Goal: Book appointment/travel/reservation

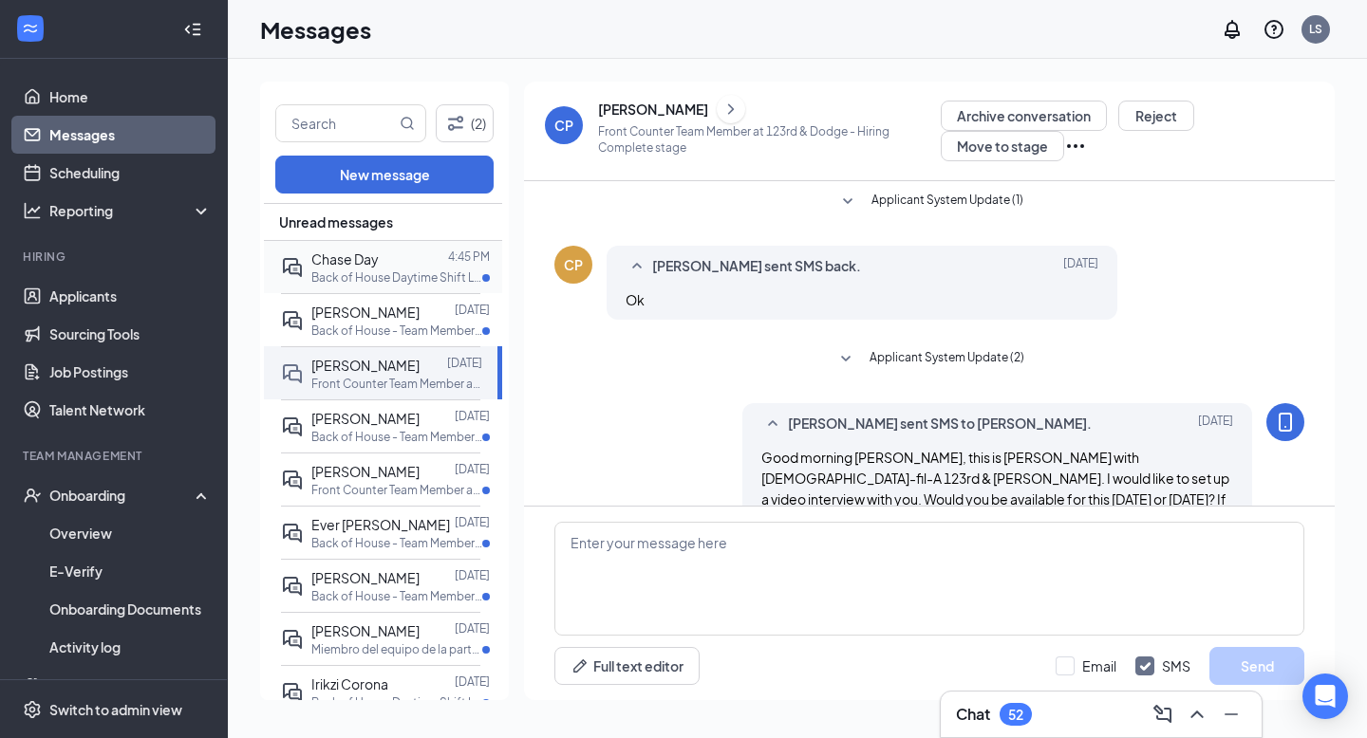
click at [363, 278] on p "Back of House Daytime Shift Leader at 123rd & Dodge" at bounding box center [396, 278] width 171 height 16
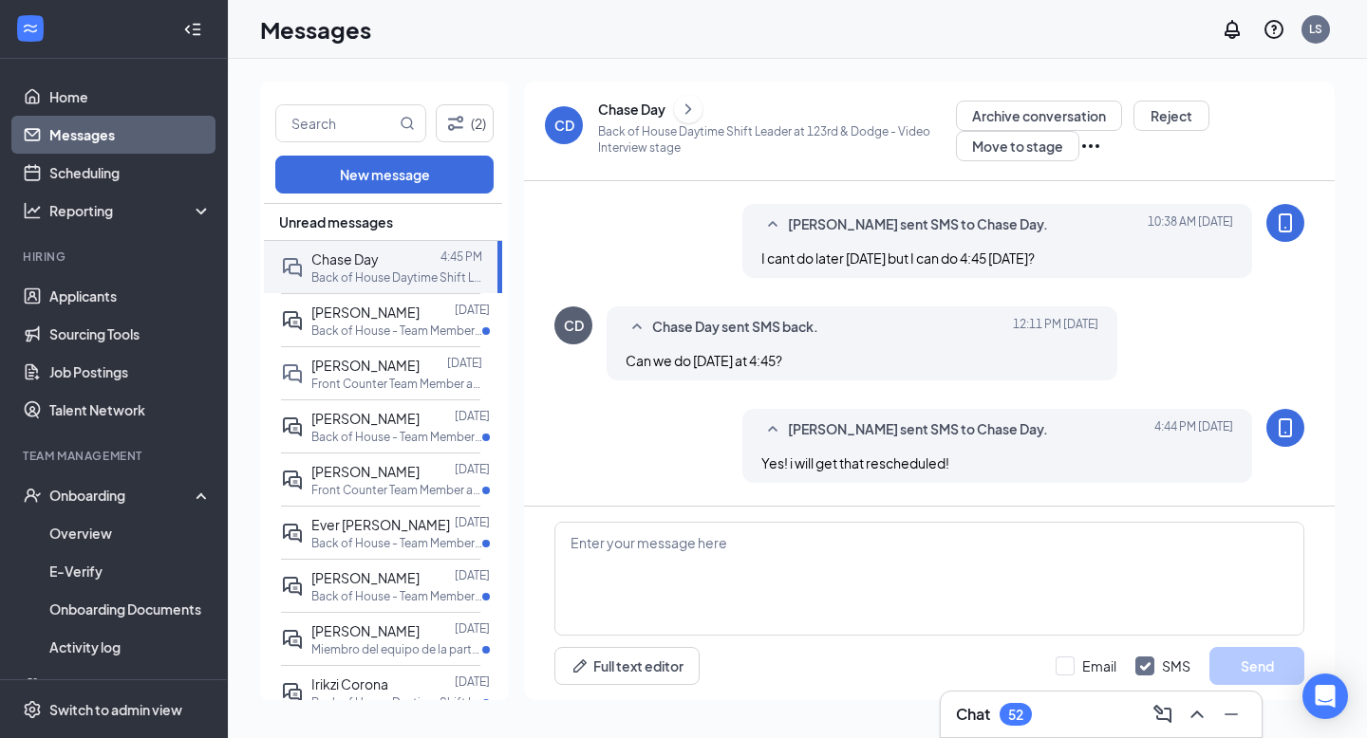
scroll to position [492, 0]
click at [106, 178] on link "Scheduling" at bounding box center [130, 173] width 162 height 38
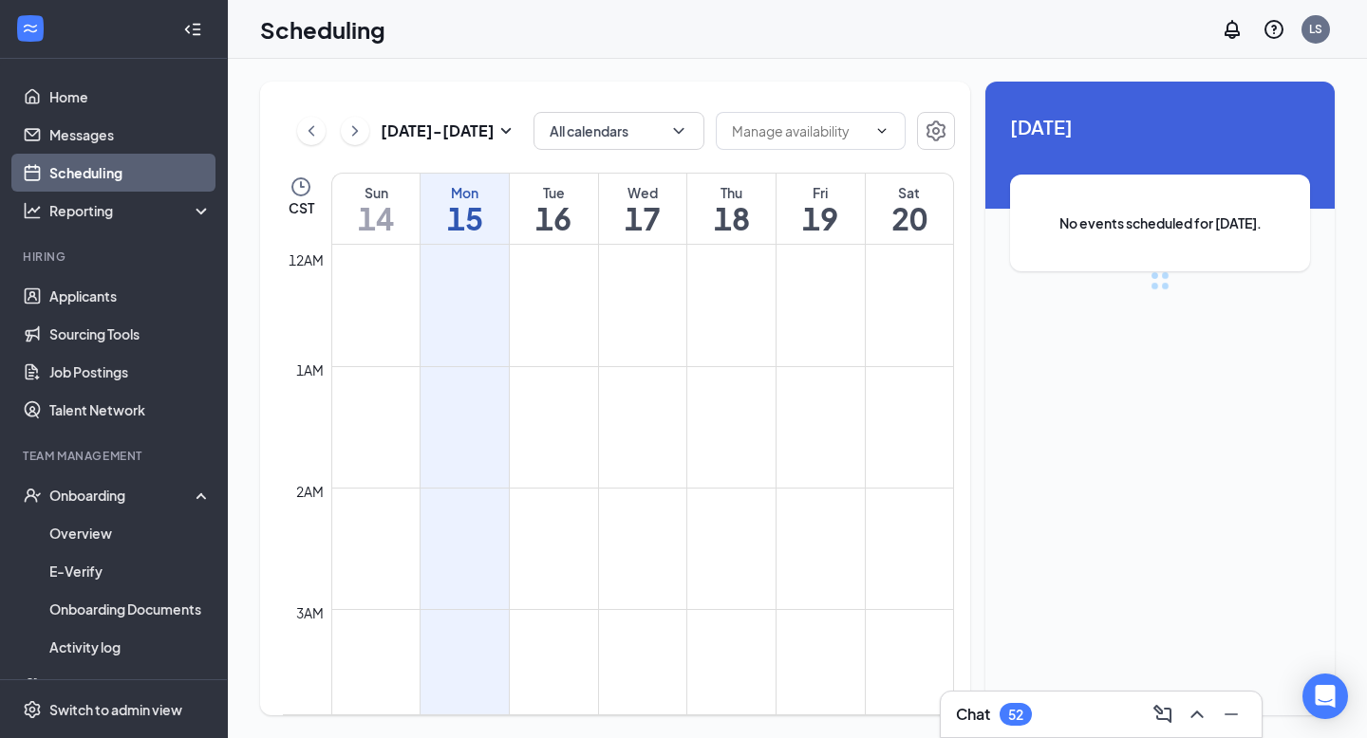
scroll to position [933, 0]
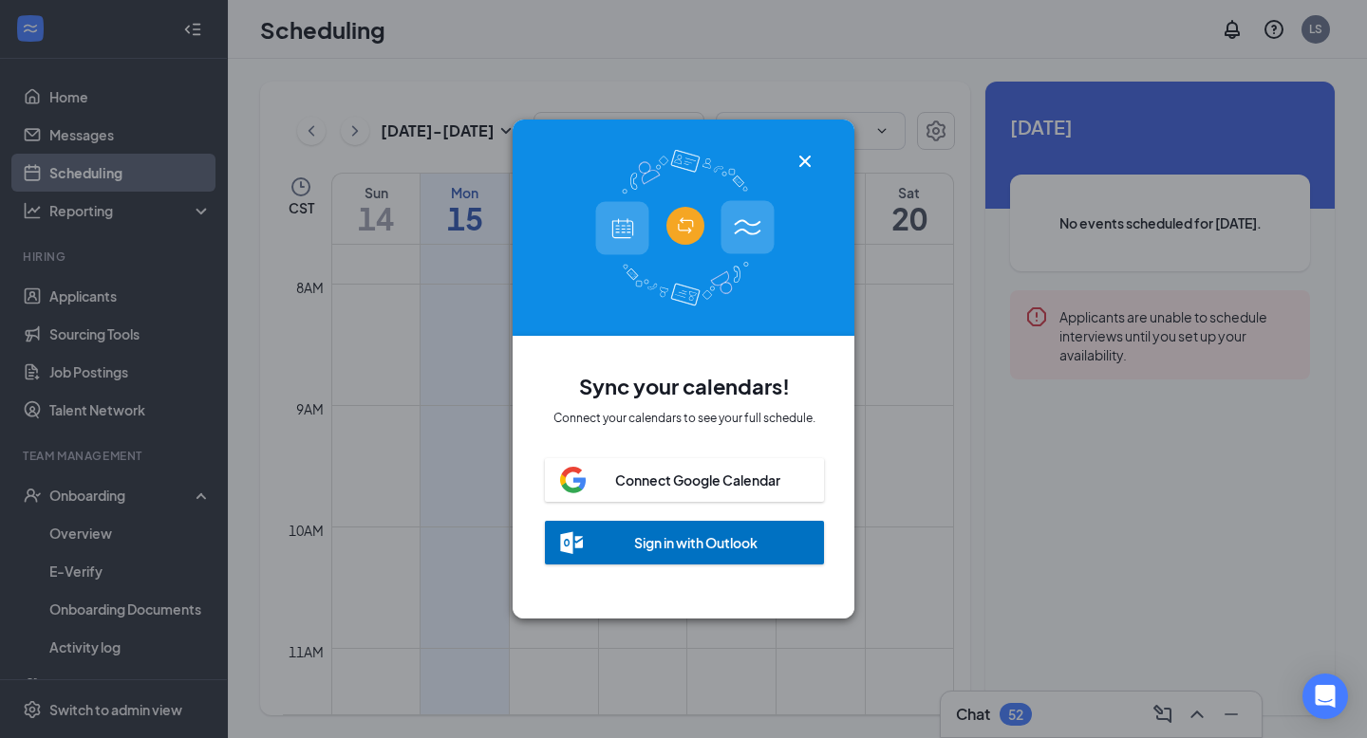
click at [805, 157] on icon "Cross" at bounding box center [804, 161] width 23 height 23
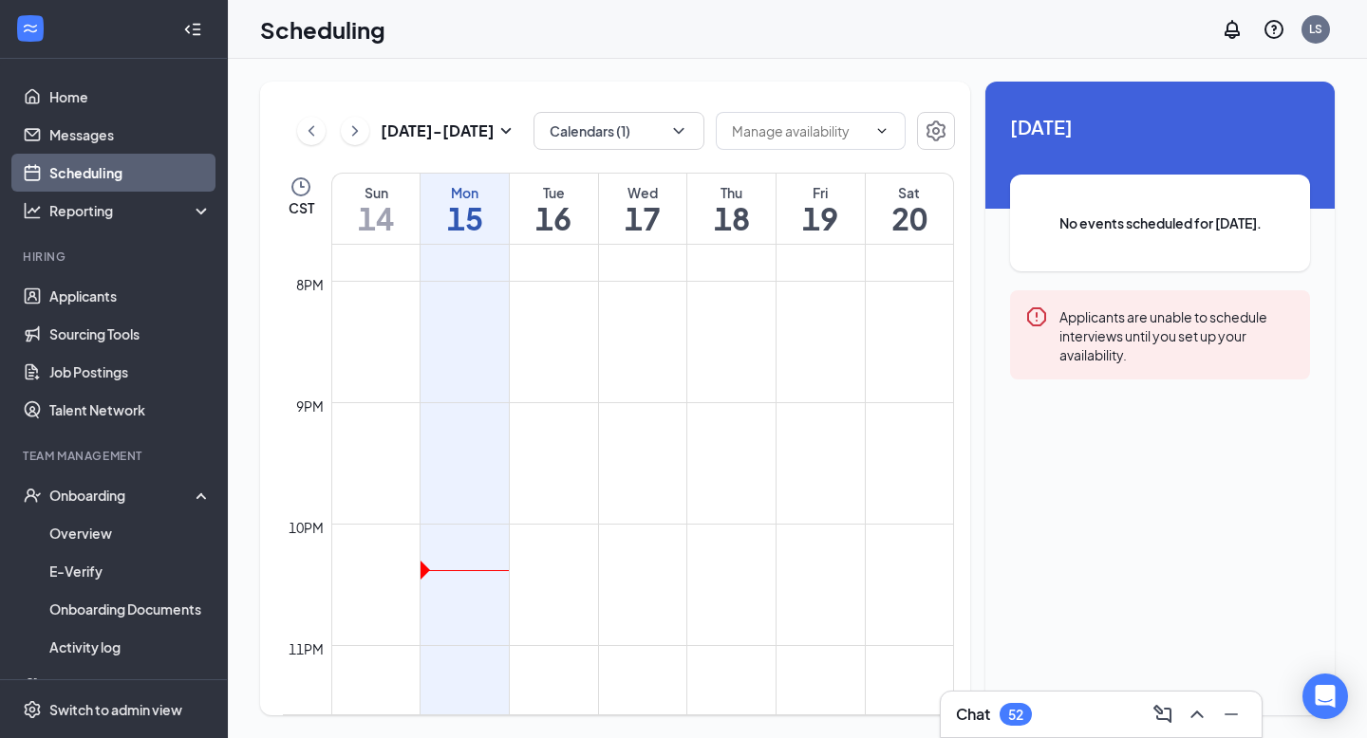
scroll to position [2391, 0]
click at [83, 304] on link "Applicants" at bounding box center [130, 296] width 162 height 38
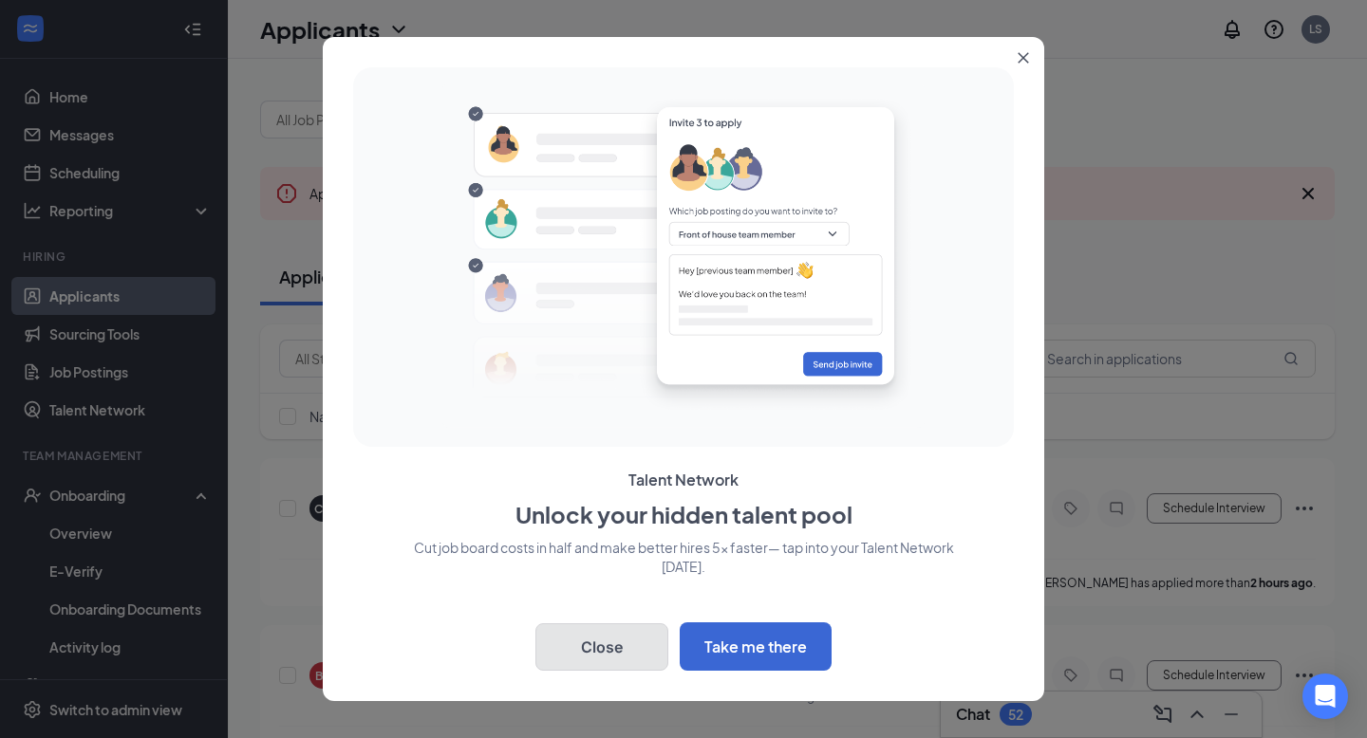
click at [621, 651] on button "Close" at bounding box center [601, 646] width 133 height 47
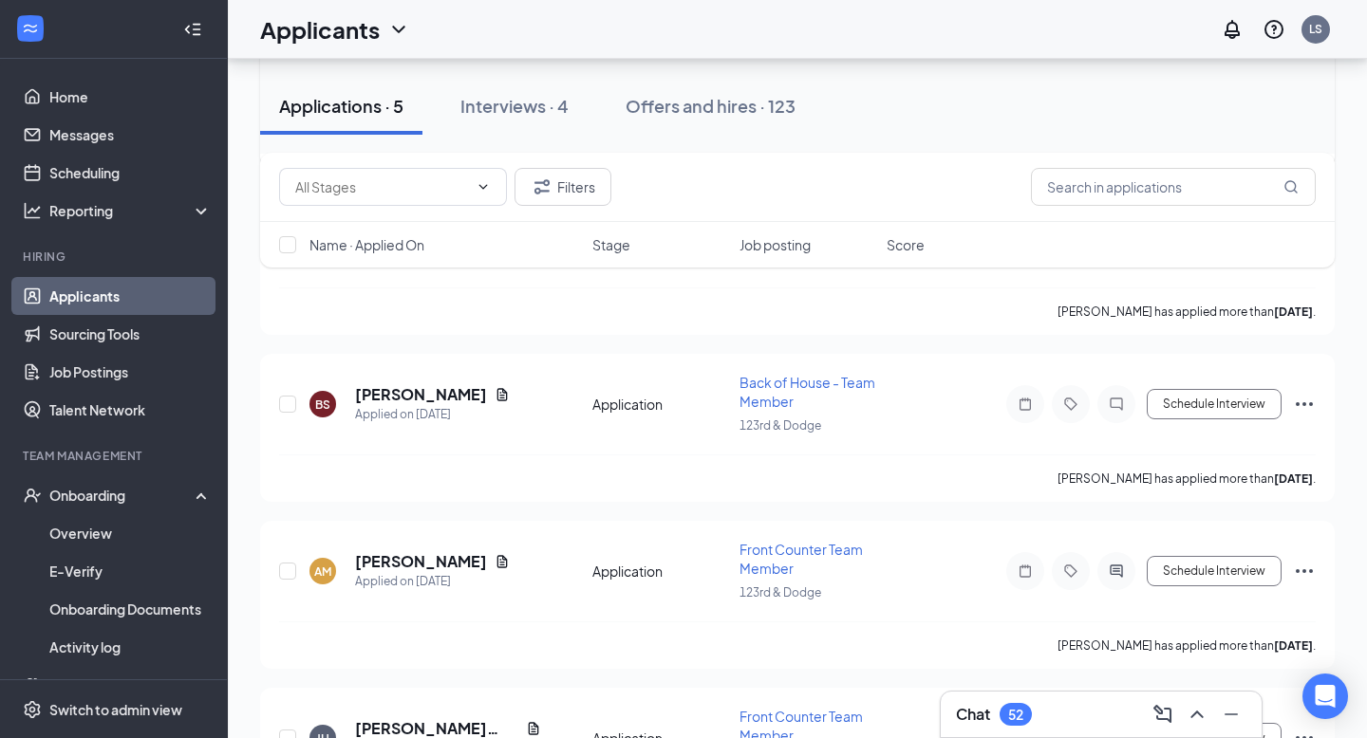
scroll to position [551, 0]
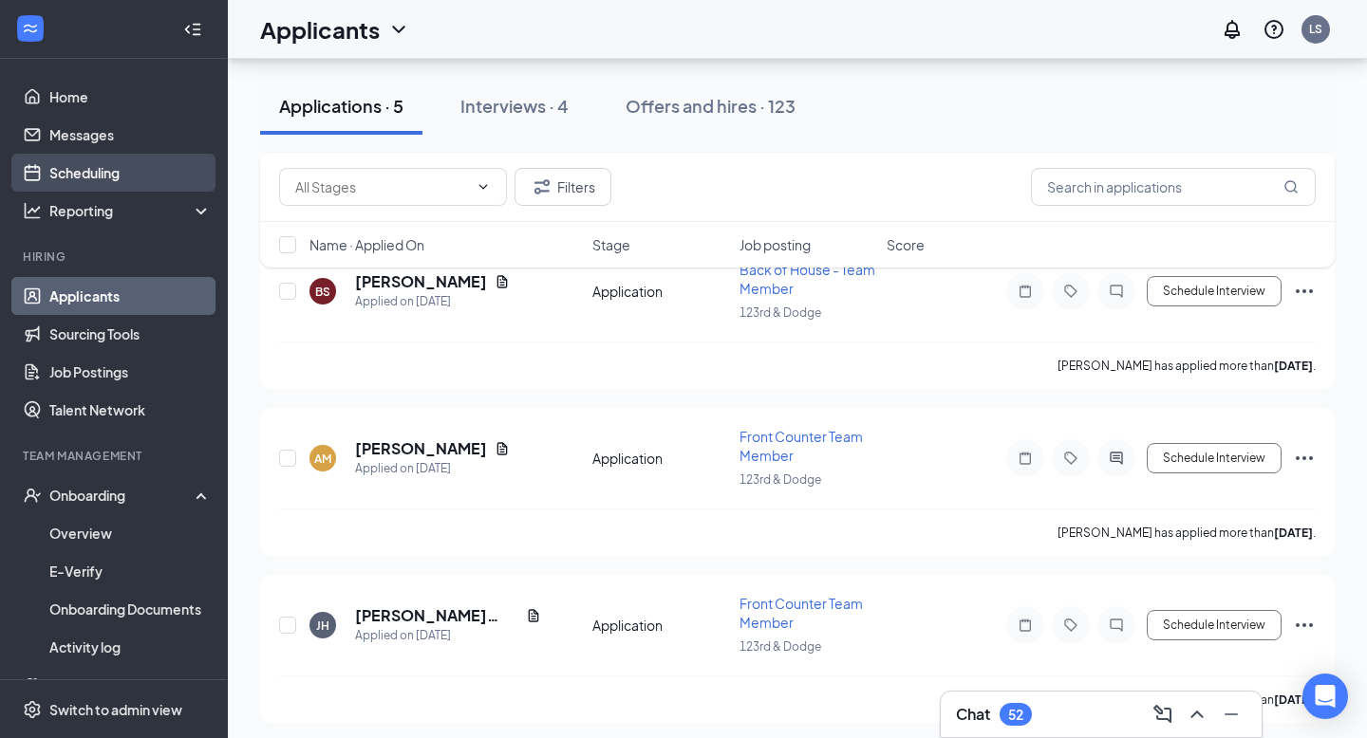
click at [97, 181] on link "Scheduling" at bounding box center [130, 173] width 162 height 38
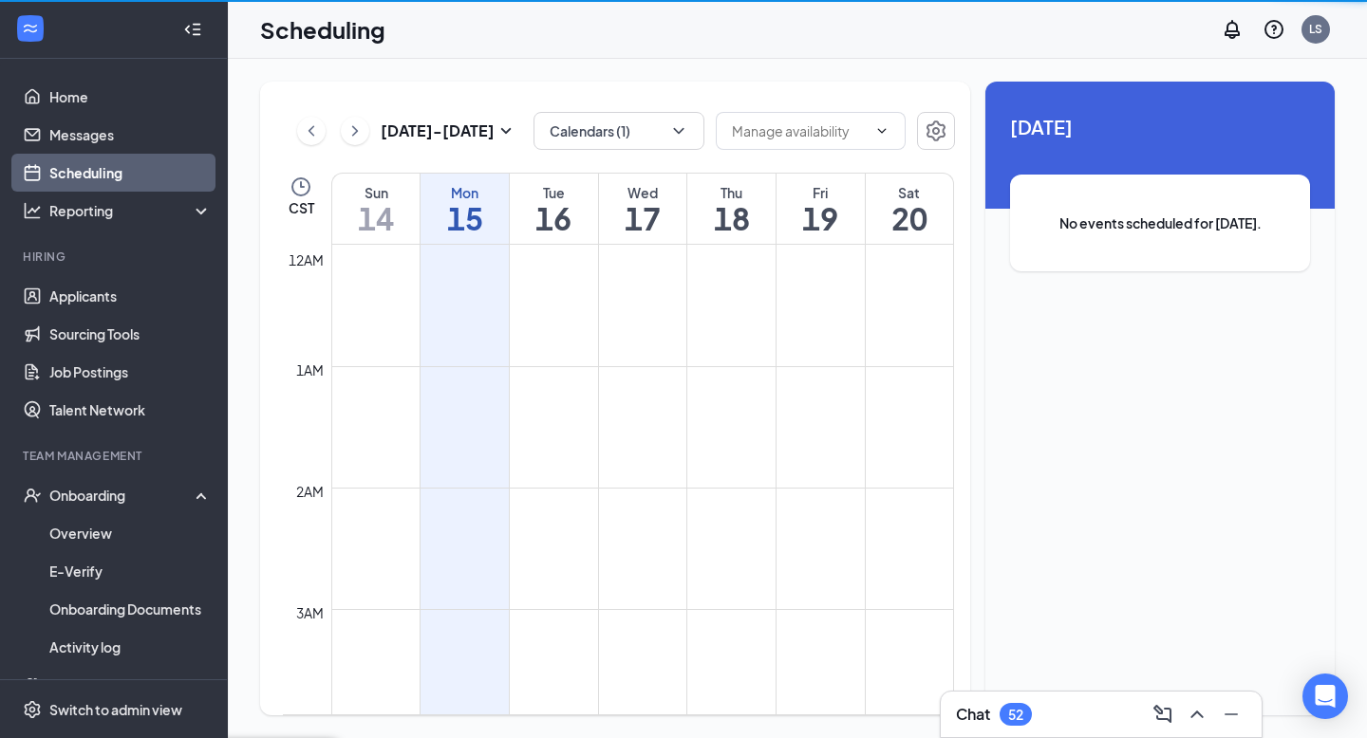
scroll to position [933, 0]
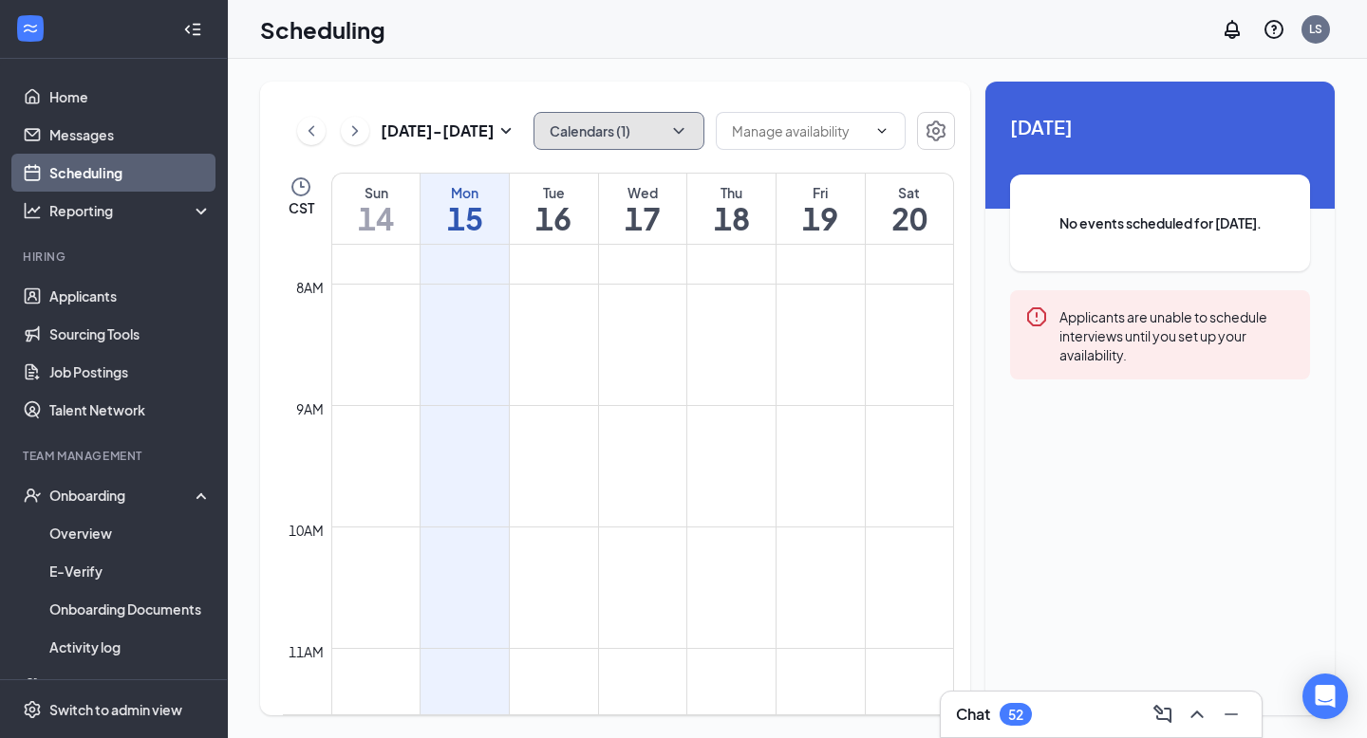
click at [601, 138] on button "Calendars (1)" at bounding box center [618, 131] width 171 height 38
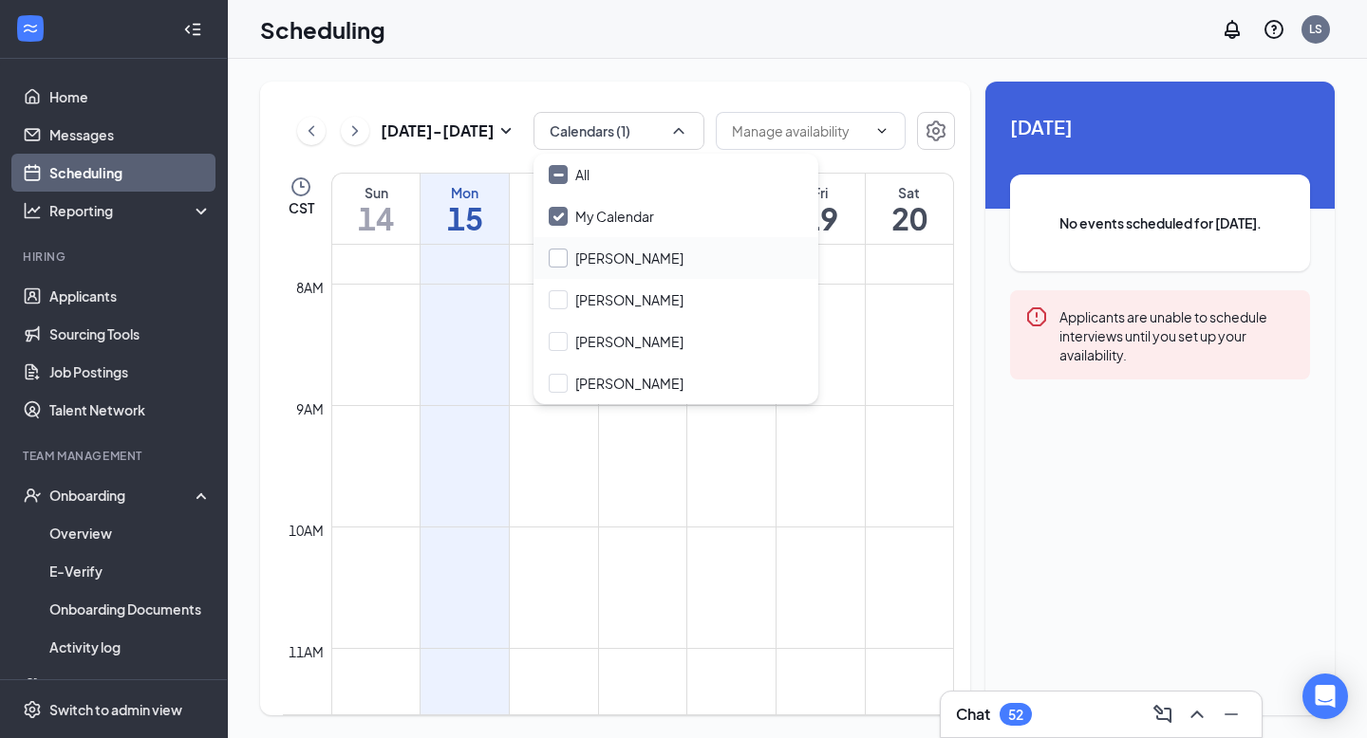
click at [569, 257] on input "[PERSON_NAME]" at bounding box center [616, 258] width 135 height 19
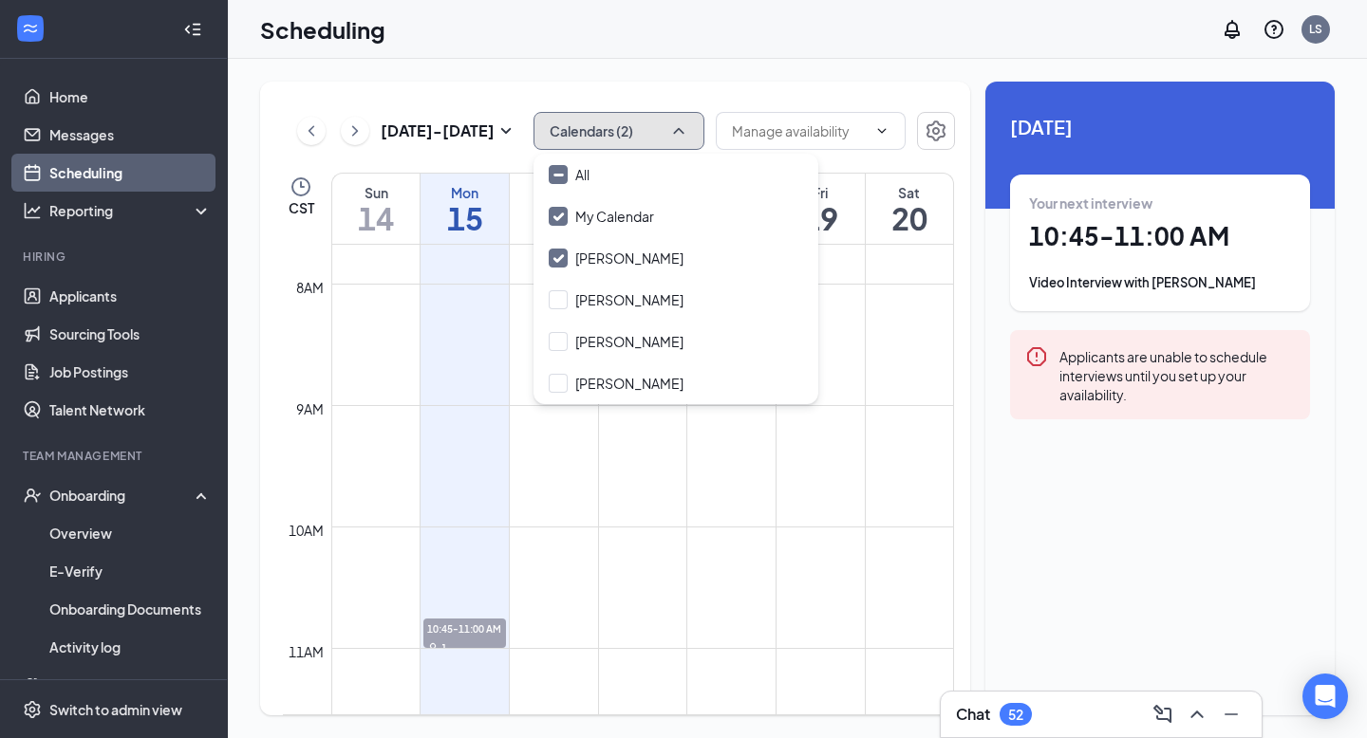
click at [655, 138] on button "Calendars (2)" at bounding box center [618, 131] width 171 height 38
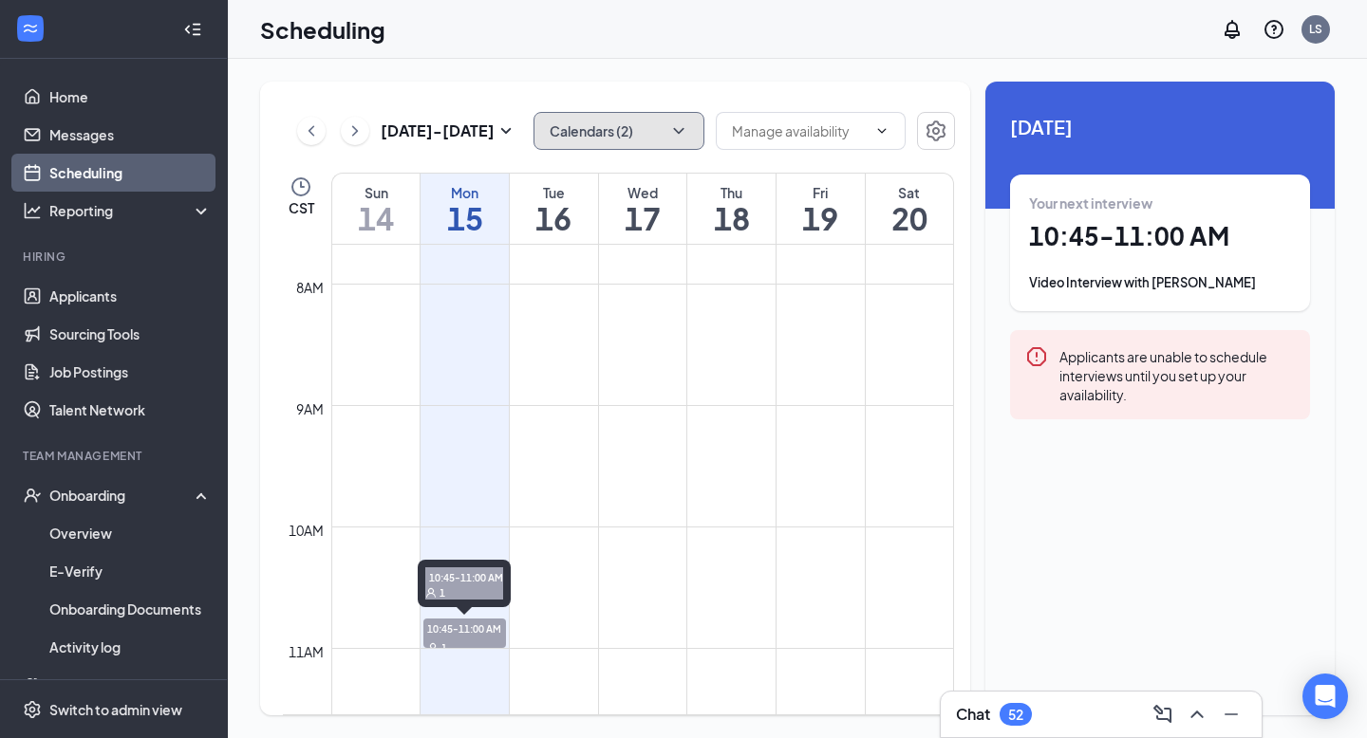
click at [469, 631] on span "10:45-11:00 AM" at bounding box center [464, 628] width 82 height 19
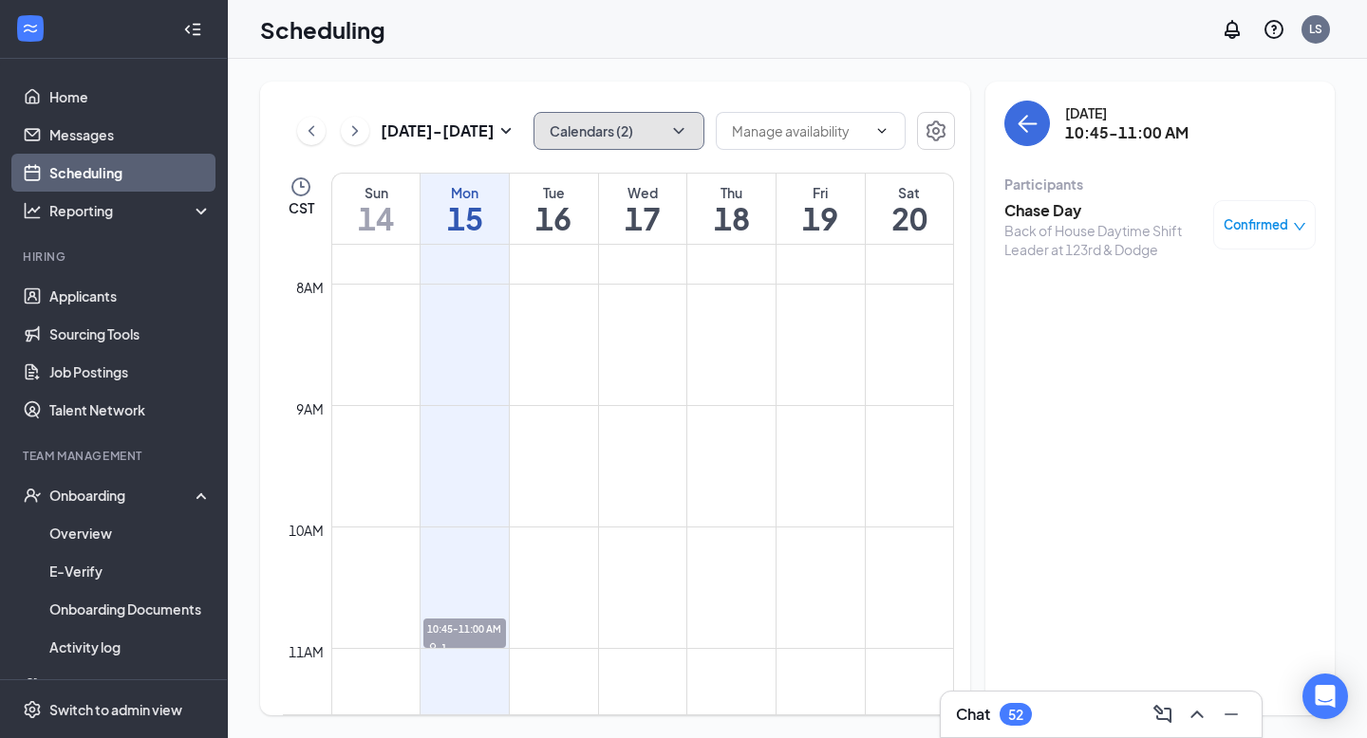
click at [637, 128] on button "Calendars (2)" at bounding box center [618, 131] width 171 height 38
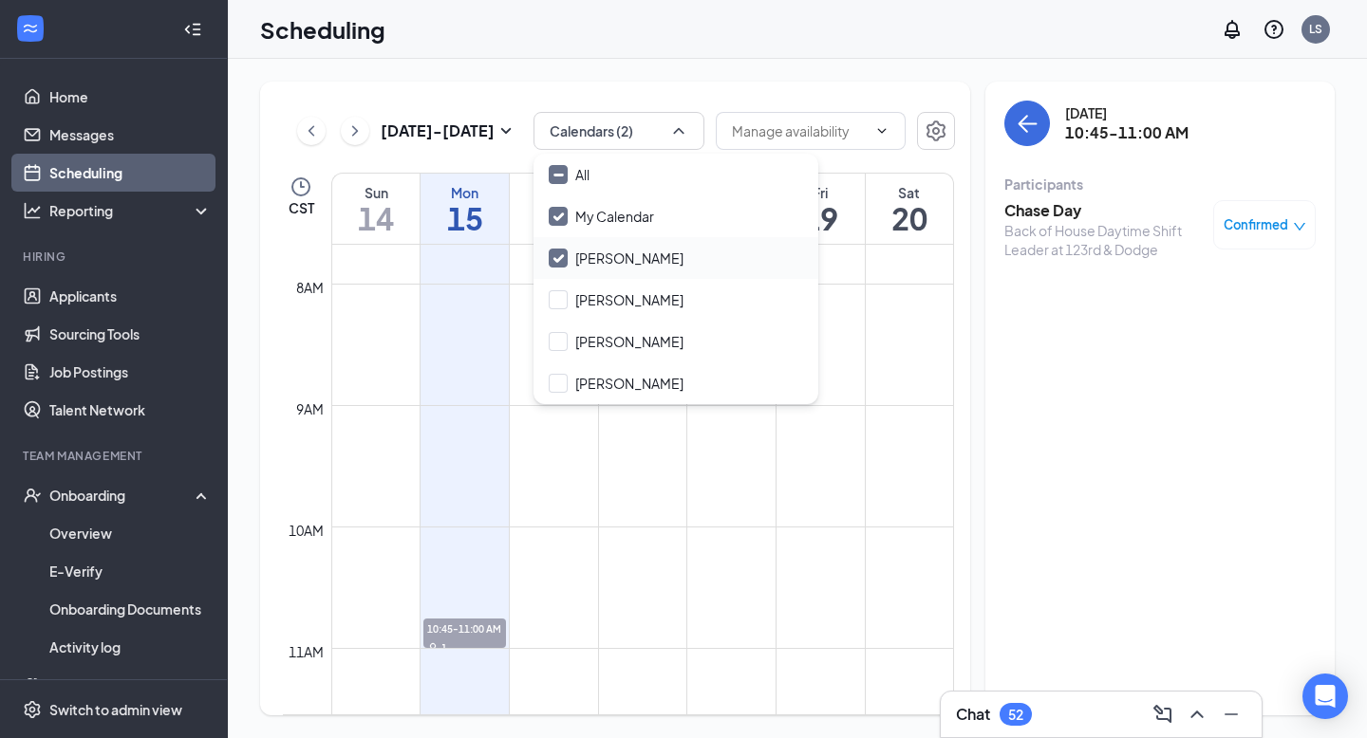
click at [623, 263] on input "[PERSON_NAME]" at bounding box center [616, 258] width 135 height 19
checkbox input "false"
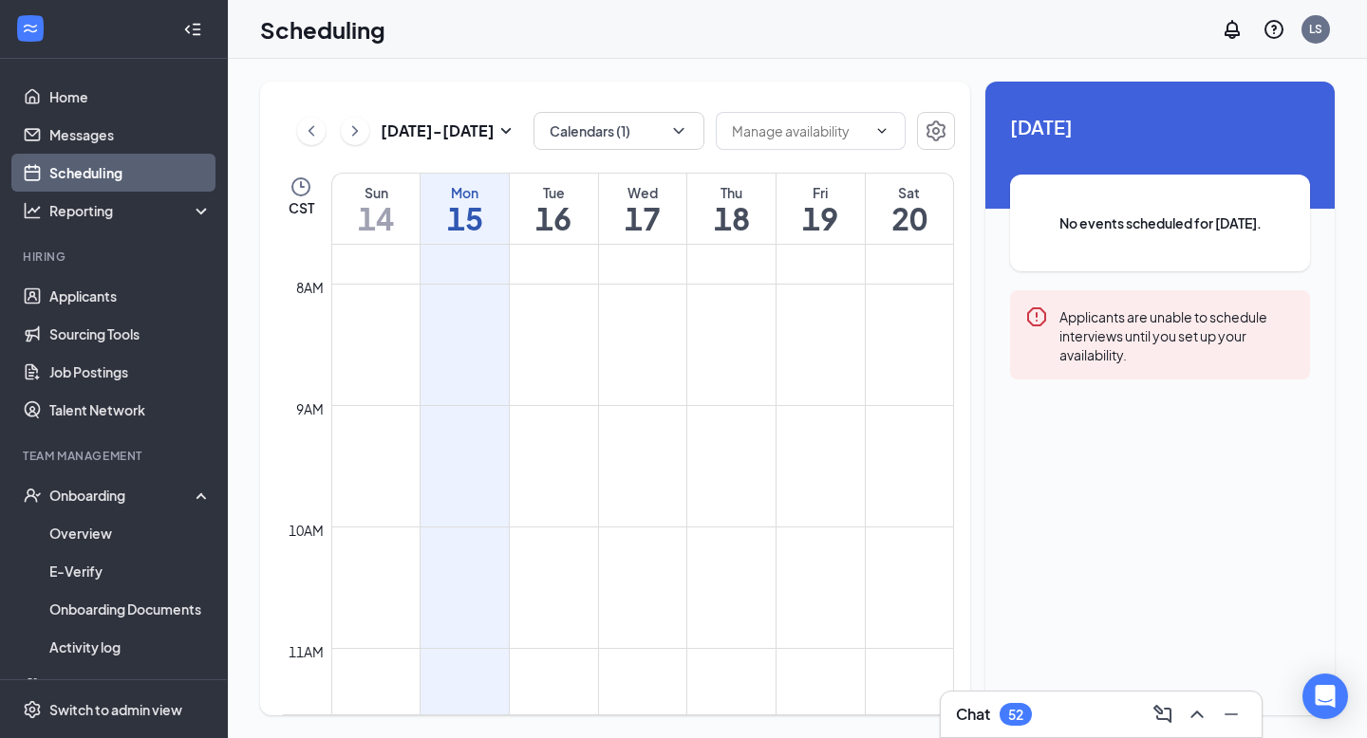
click at [629, 90] on div "[DATE] - [DATE] Calendars (1) CST Sun 14 Mon 15 Tue 16 Wed 17 Thu 18 Fri 19 Sat…" at bounding box center [615, 399] width 710 height 634
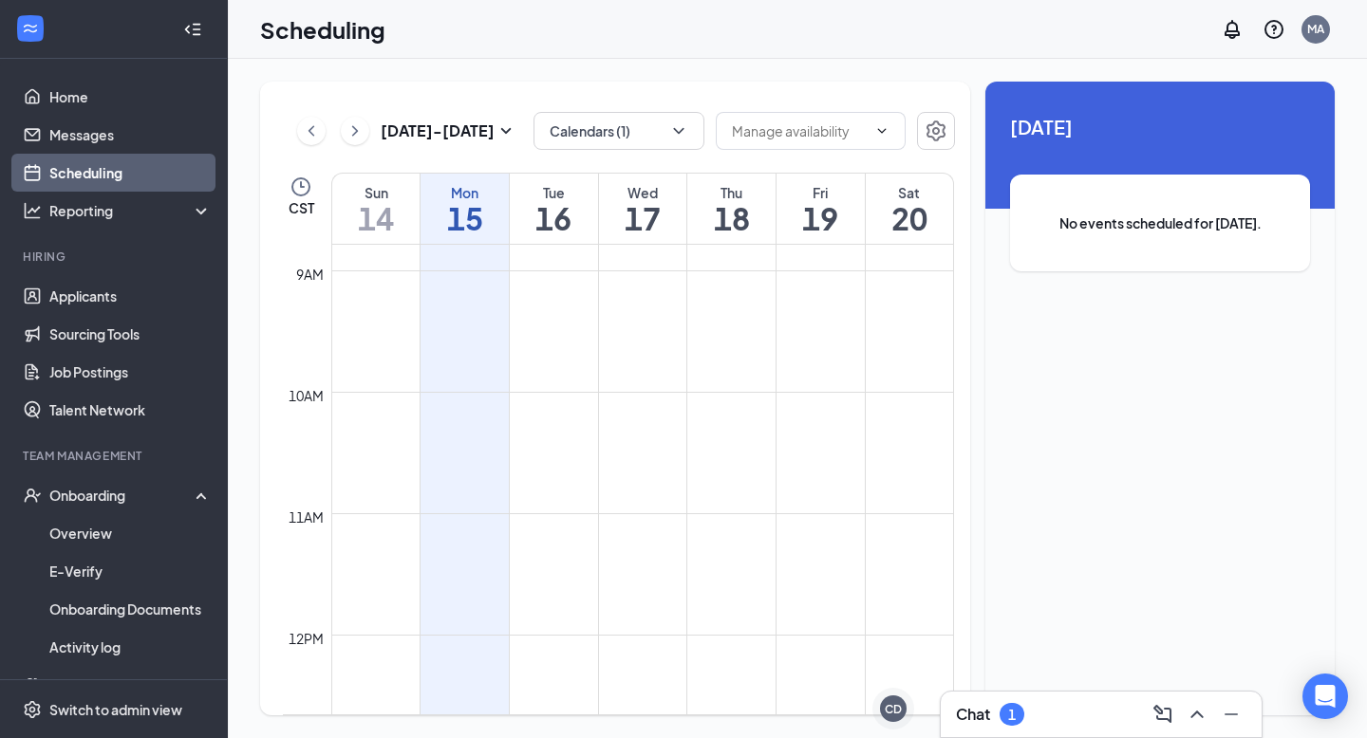
scroll to position [874, 0]
click at [1138, 710] on div "Chat 1" at bounding box center [1101, 714] width 290 height 30
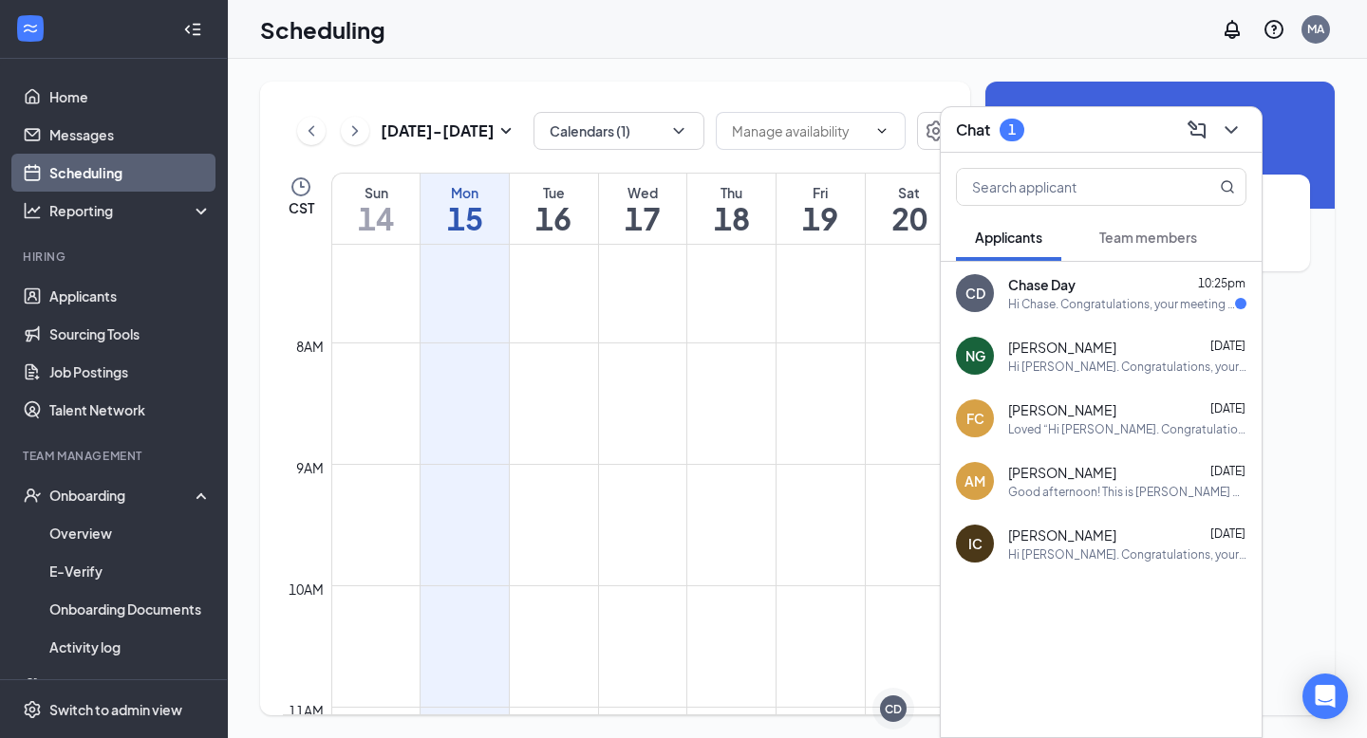
click at [1110, 302] on div "Hi Chase. Congratulations, your meeting with [DEMOGRAPHIC_DATA]-fil-A for Back …" at bounding box center [1121, 304] width 227 height 16
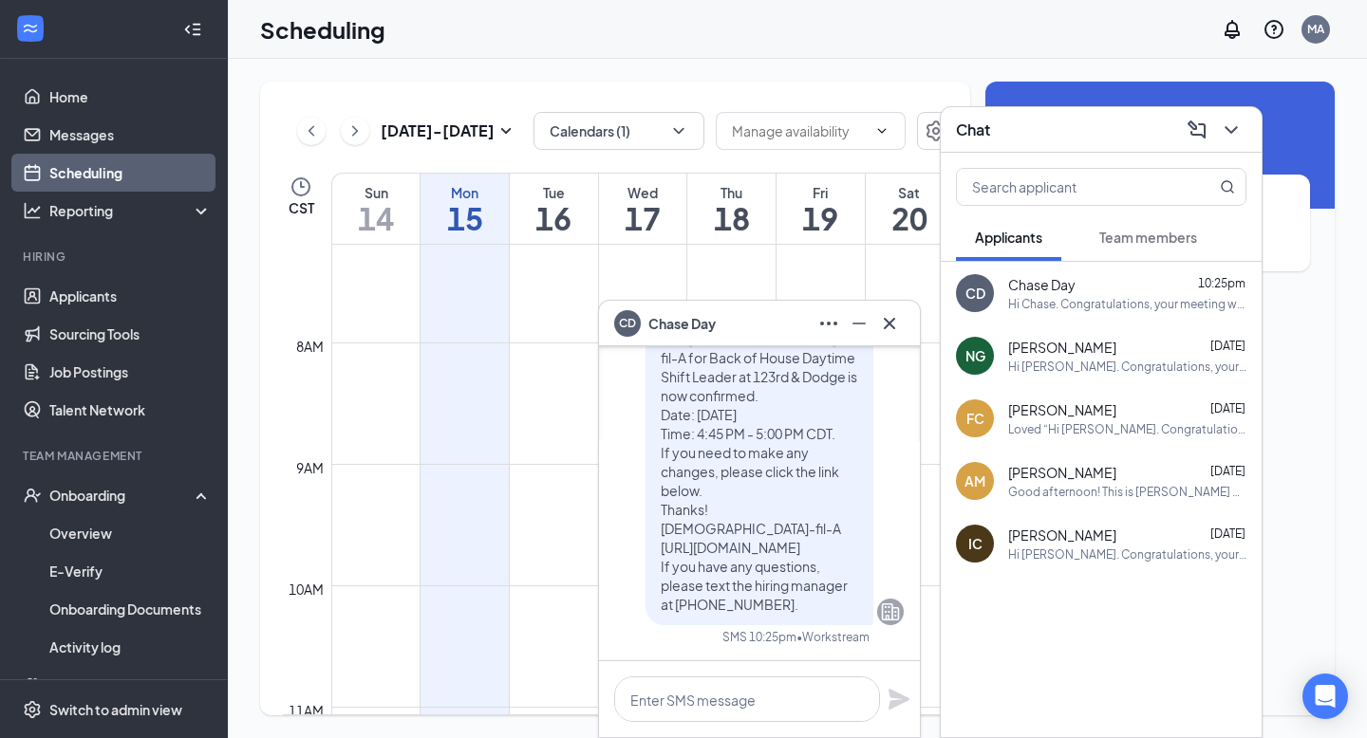
click at [1069, 131] on div "Chat" at bounding box center [1101, 129] width 290 height 29
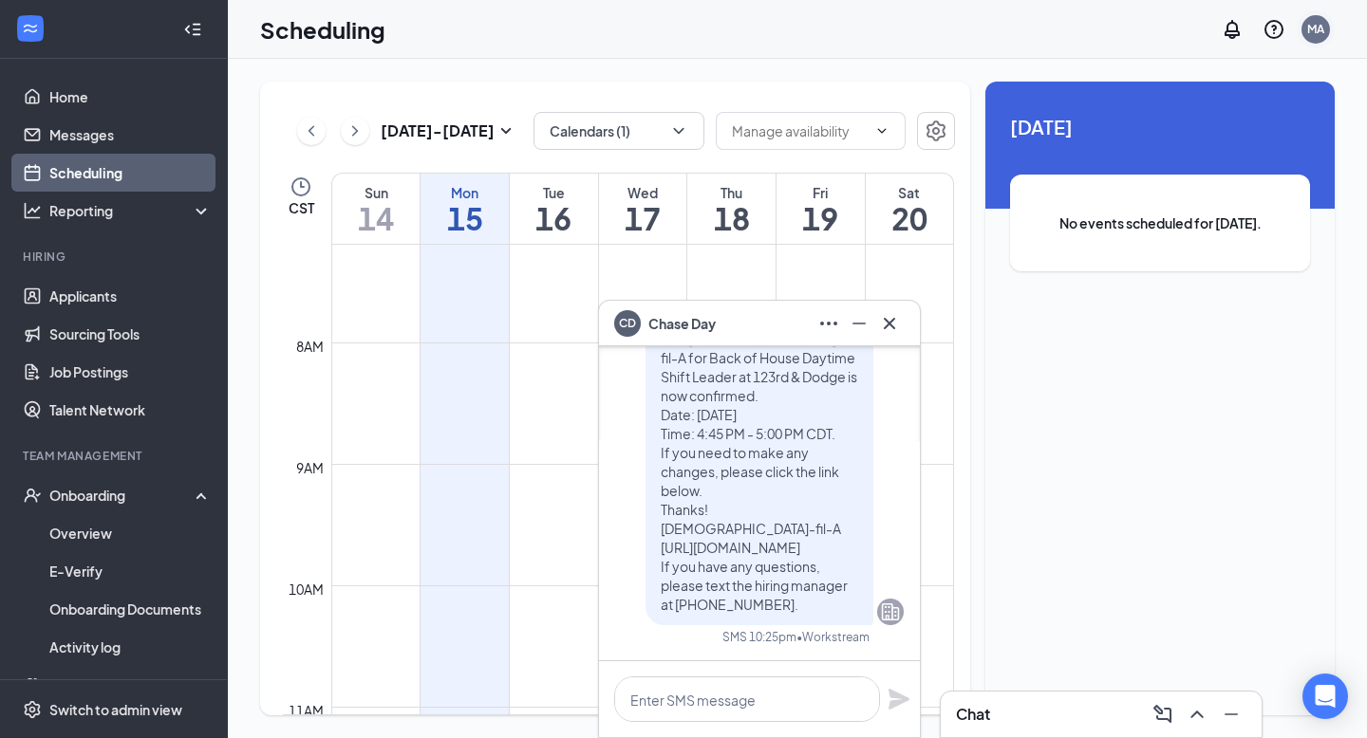
click at [1319, 31] on div "MA" at bounding box center [1315, 29] width 17 height 16
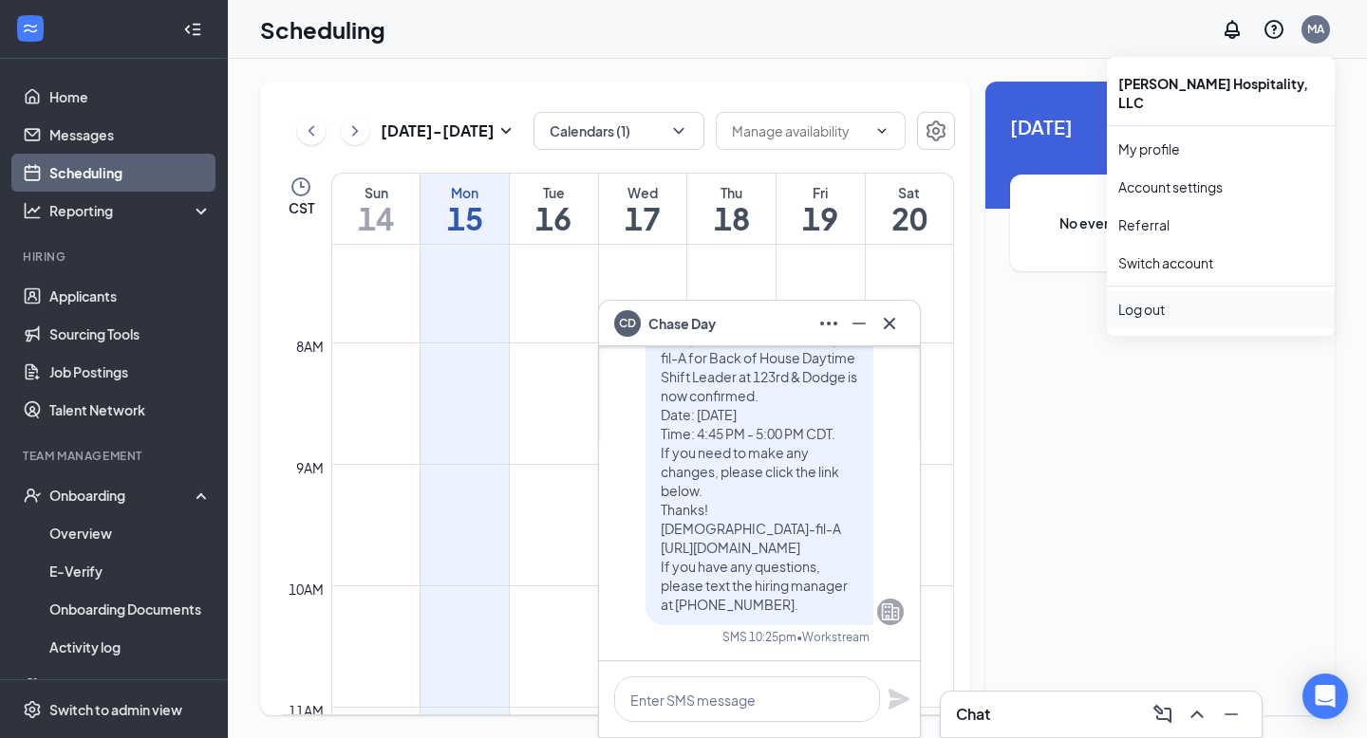
click at [1145, 301] on li "Log out" at bounding box center [1221, 309] width 228 height 38
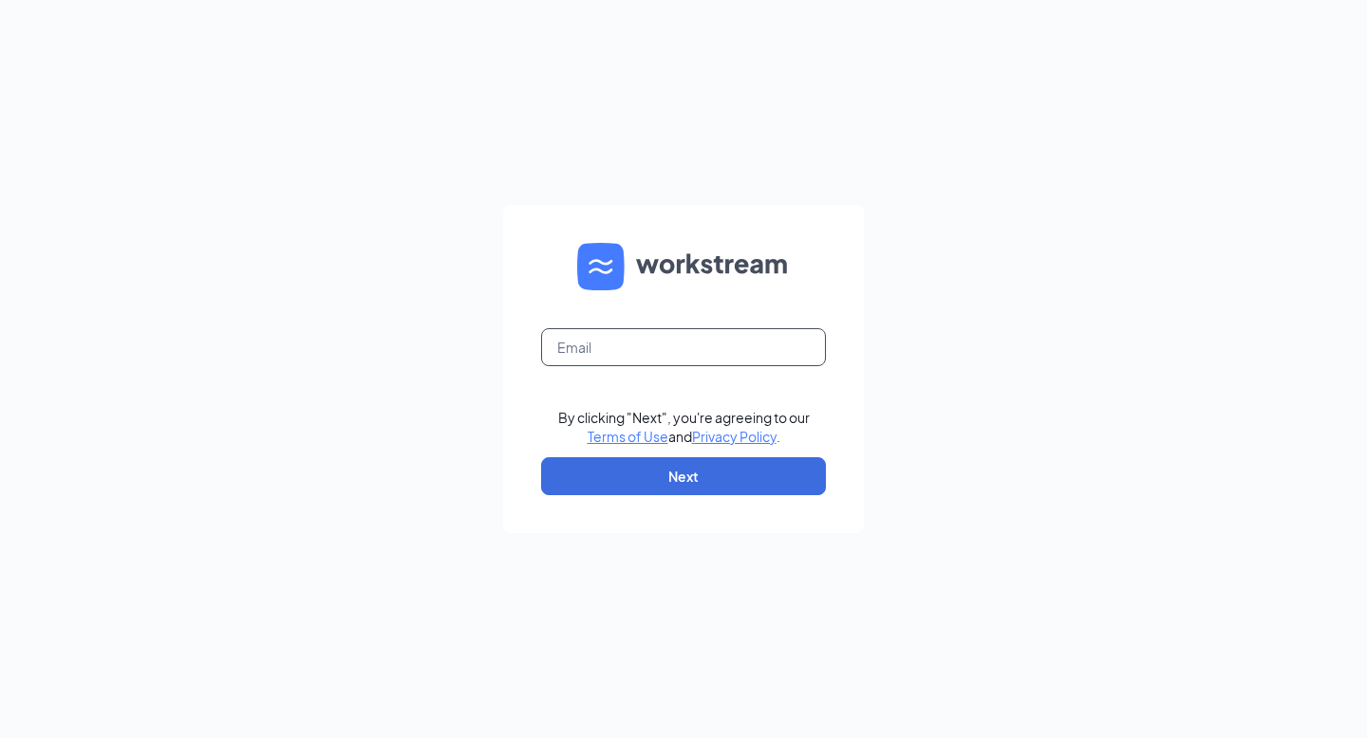
click at [645, 344] on input "text" at bounding box center [683, 347] width 285 height 38
type input "maddieandrysik1804@gmail.com"
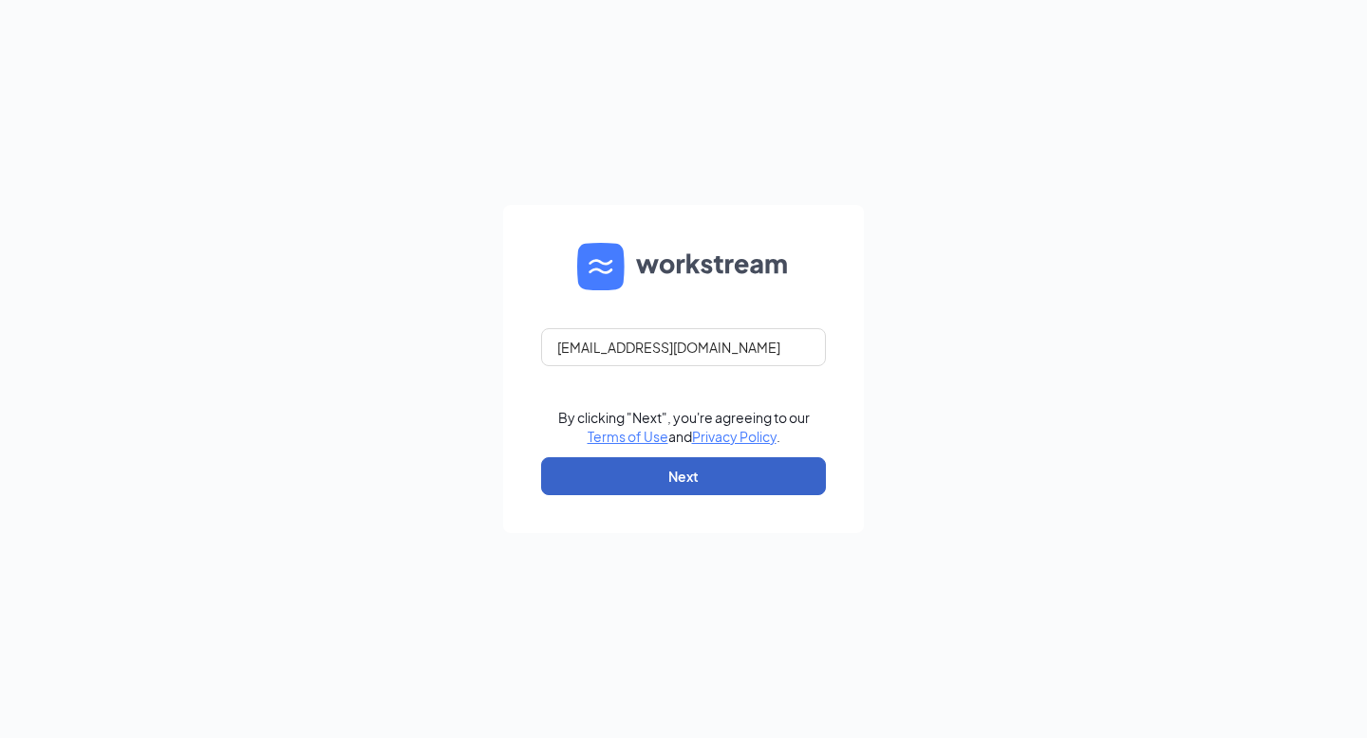
click at [717, 460] on button "Next" at bounding box center [683, 476] width 285 height 38
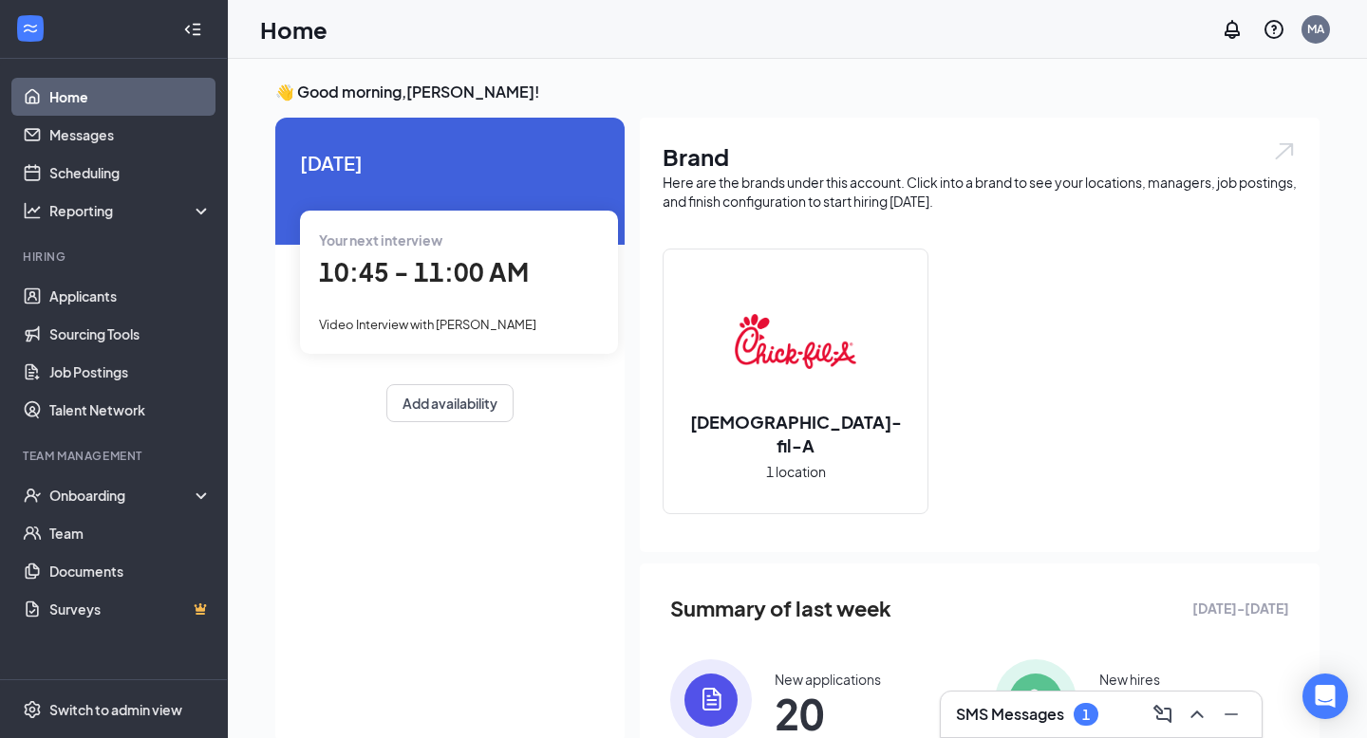
click at [481, 300] on div "Your next interview 10:45 - 11:00 AM Video Interview with Chase Day" at bounding box center [459, 282] width 318 height 142
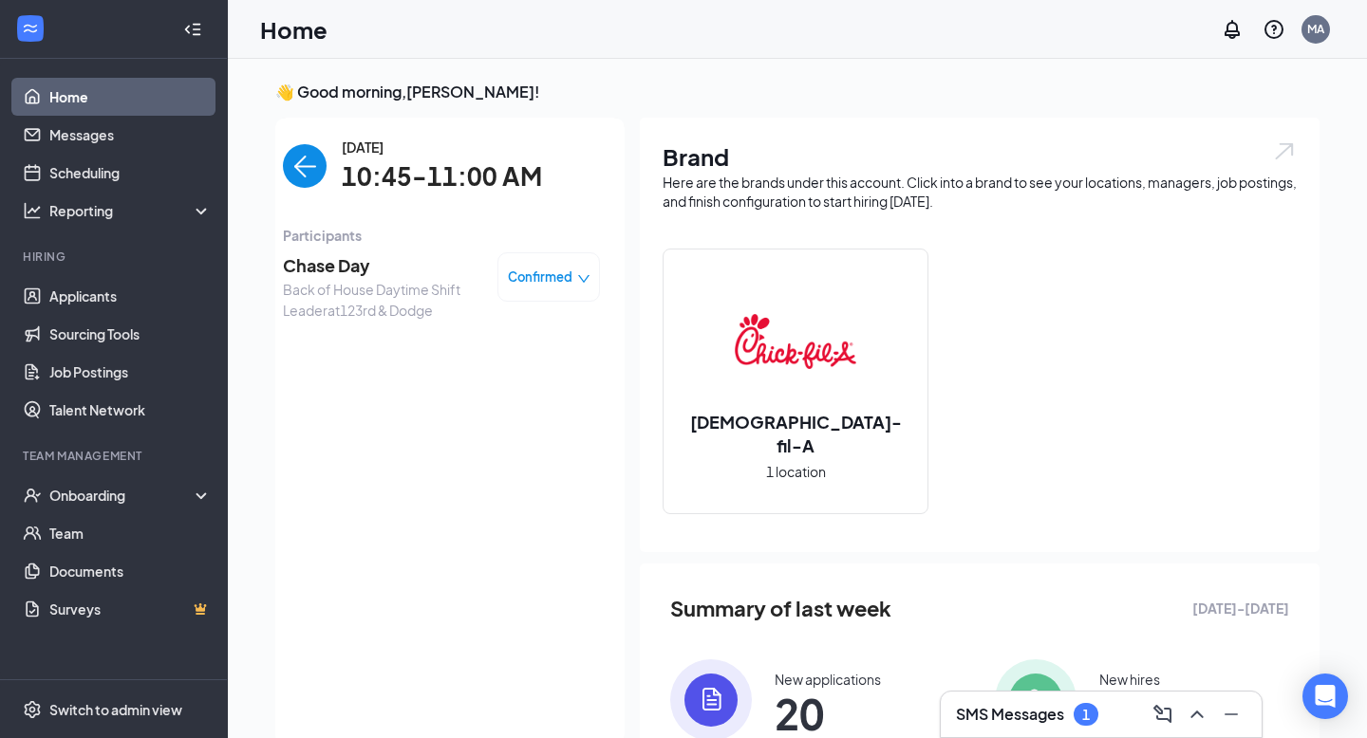
scroll to position [8, 0]
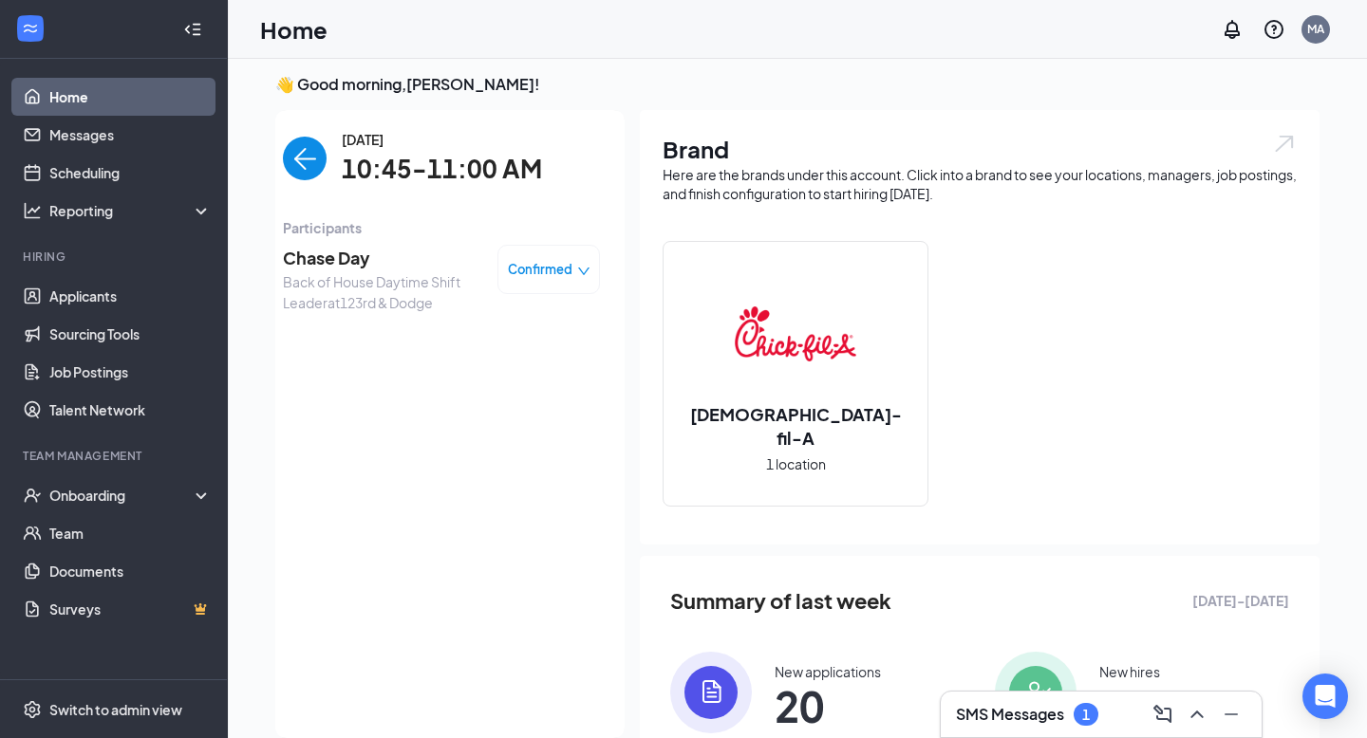
click at [525, 275] on span "Confirmed" at bounding box center [540, 269] width 65 height 19
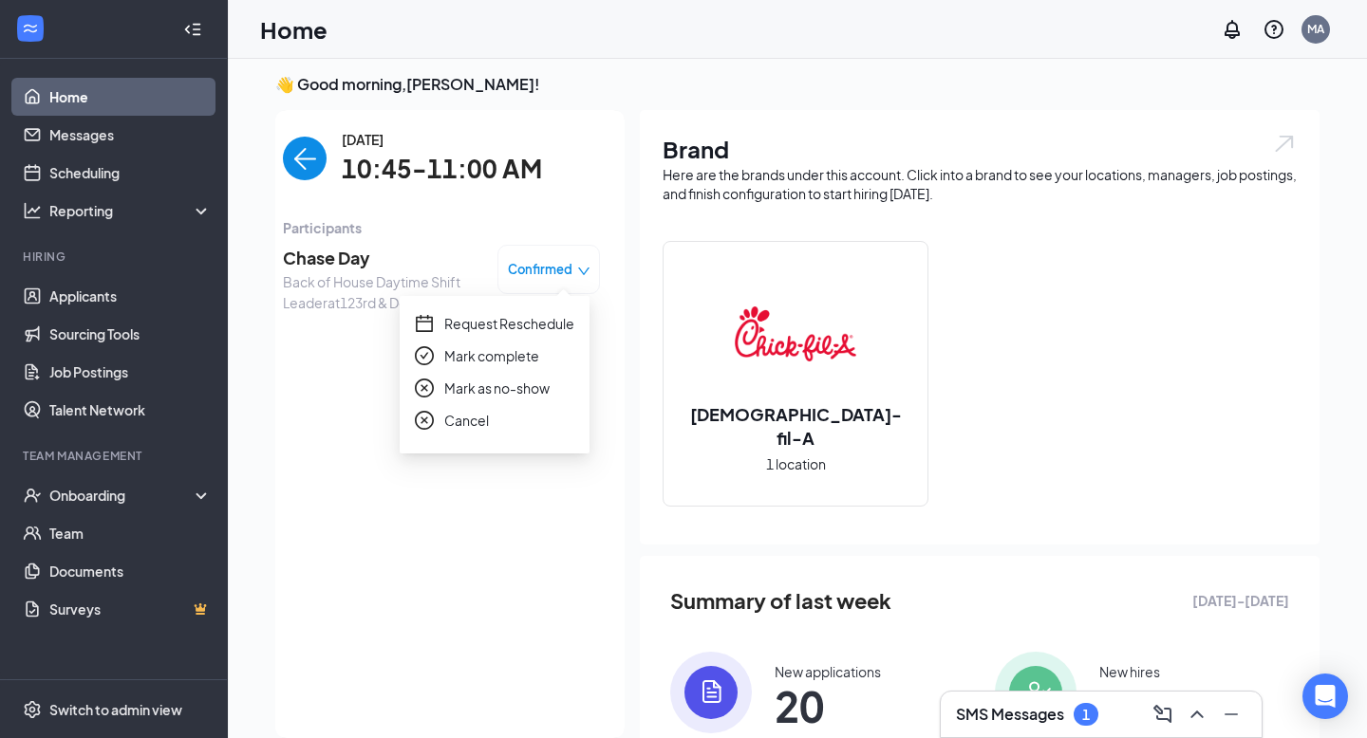
click at [519, 326] on span "Request Reschedule" at bounding box center [509, 323] width 130 height 21
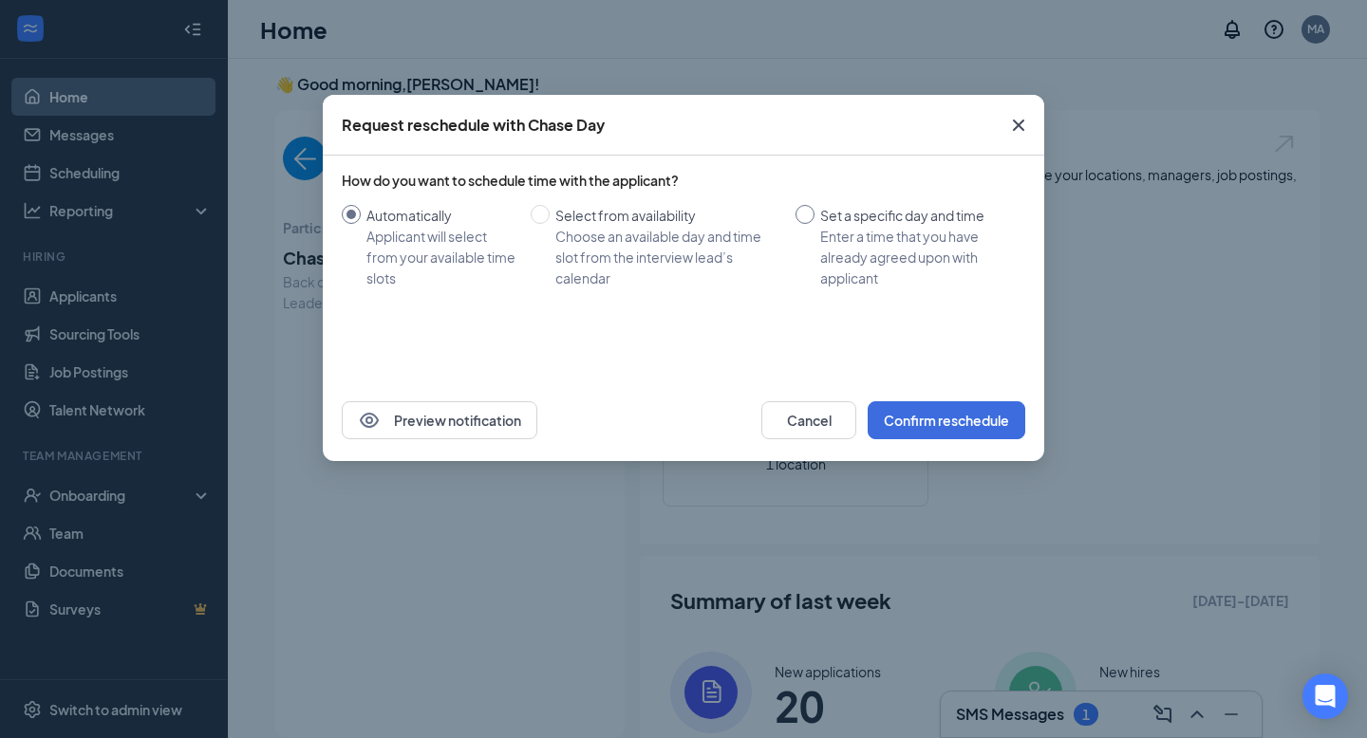
click at [819, 220] on span "Set a specific day and time Enter a time that you have already agreed upon with…" at bounding box center [915, 247] width 203 height 84
click at [814, 220] on input "Set a specific day and time Enter a time that you have already agreed upon with…" at bounding box center [804, 214] width 19 height 19
radio input "true"
radio input "false"
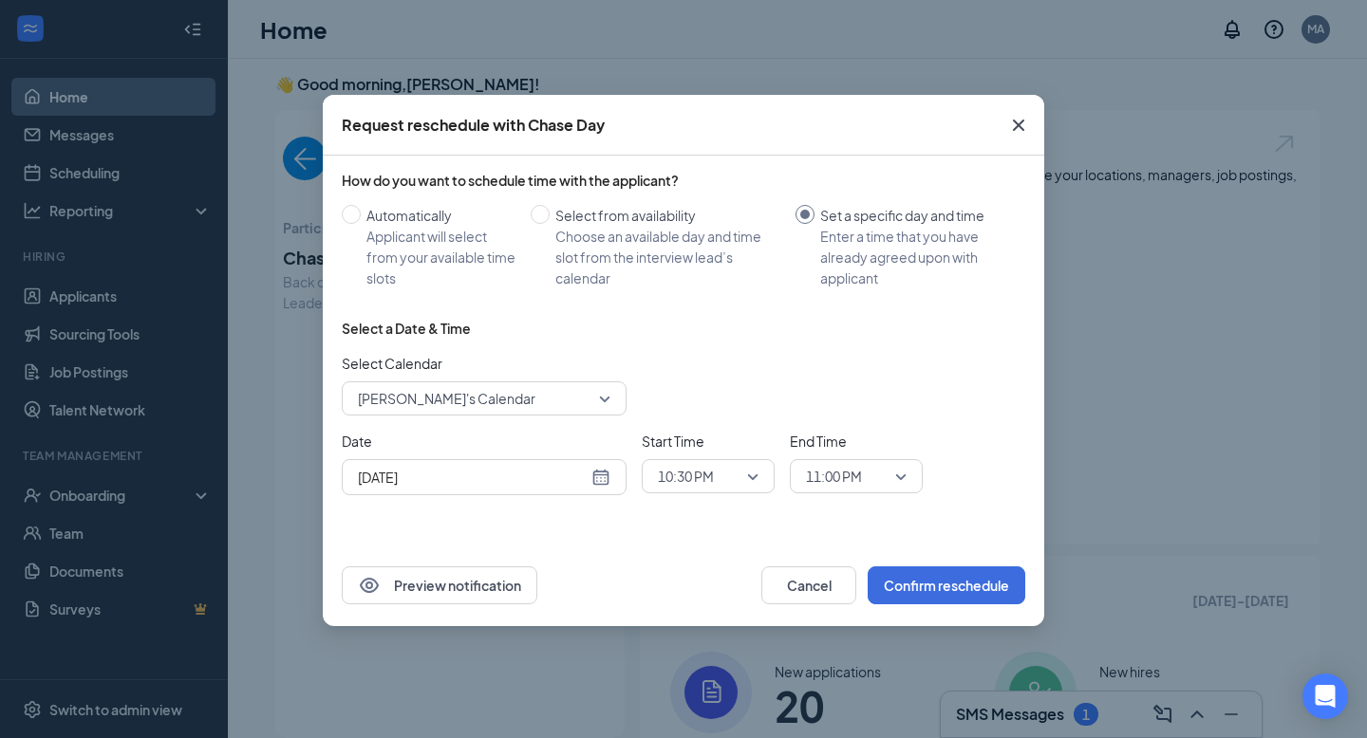
click at [602, 479] on div "Sep 15, 2025" at bounding box center [484, 477] width 252 height 21
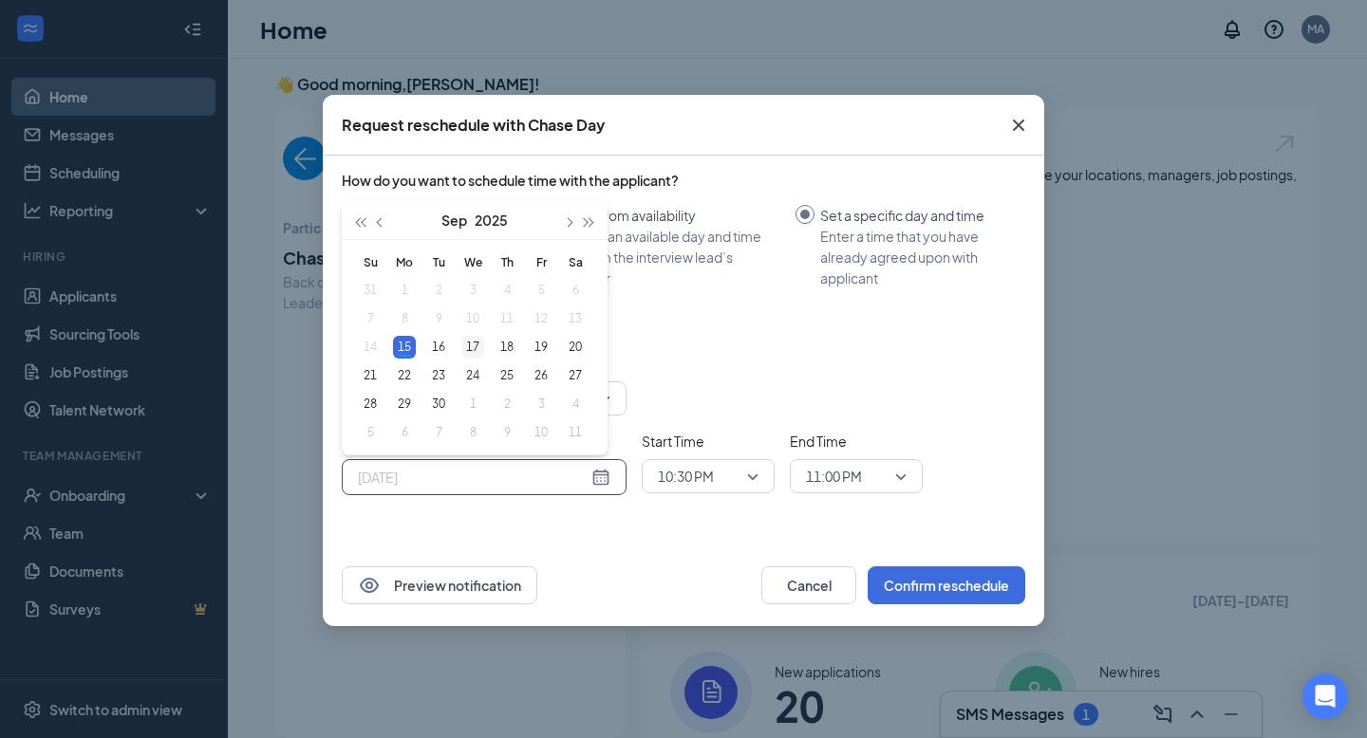
type input "Sep 17, 2025"
click at [476, 355] on div "17" at bounding box center [472, 347] width 23 height 23
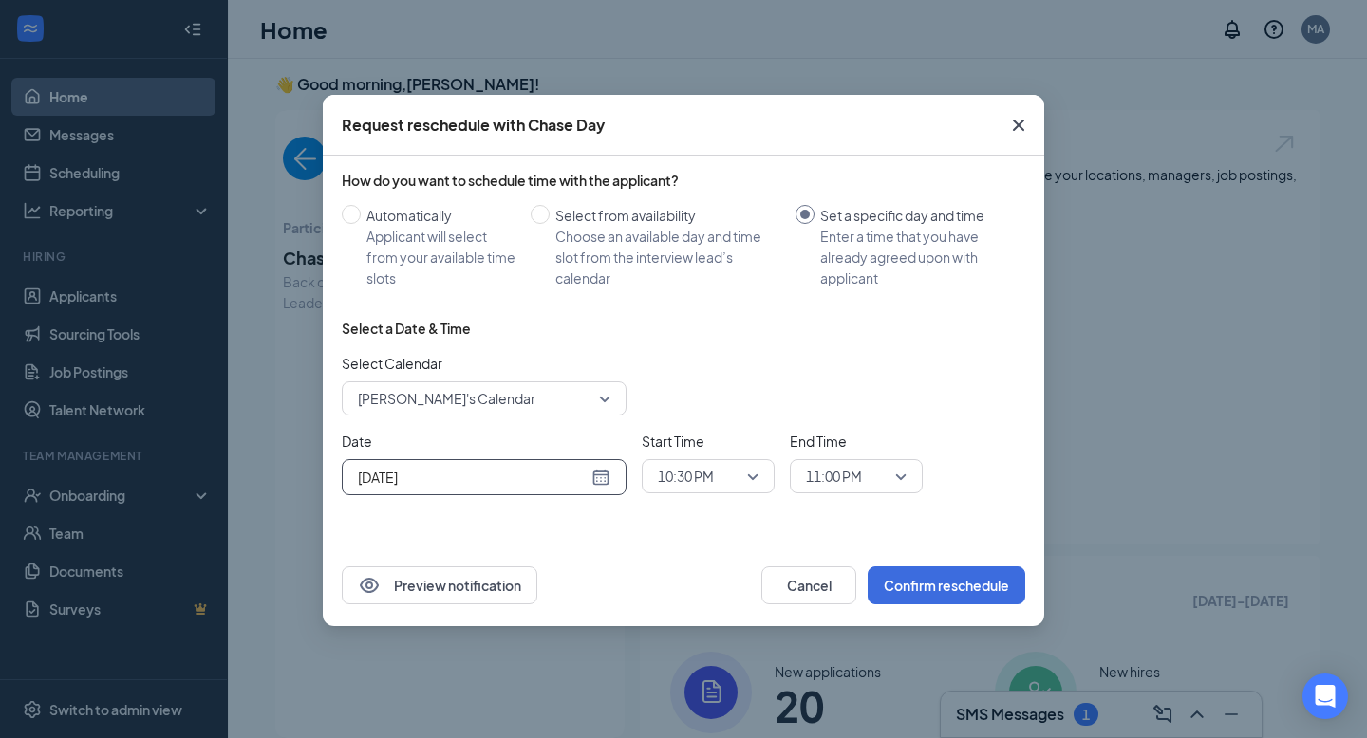
click at [755, 479] on span "10:30 PM" at bounding box center [708, 476] width 101 height 28
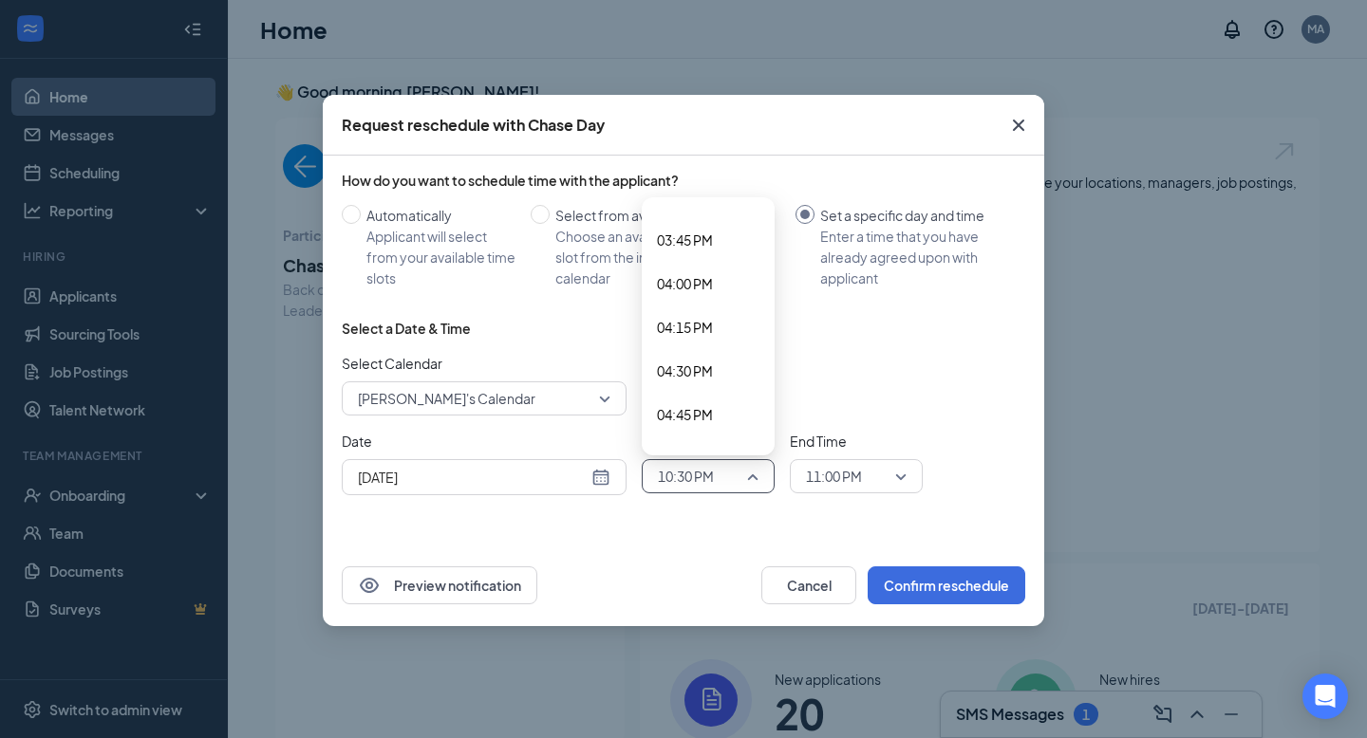
scroll to position [2788, 0]
click at [702, 354] on span "04:45 PM" at bounding box center [685, 363] width 56 height 21
click at [885, 473] on span "11:00 PM" at bounding box center [848, 476] width 84 height 28
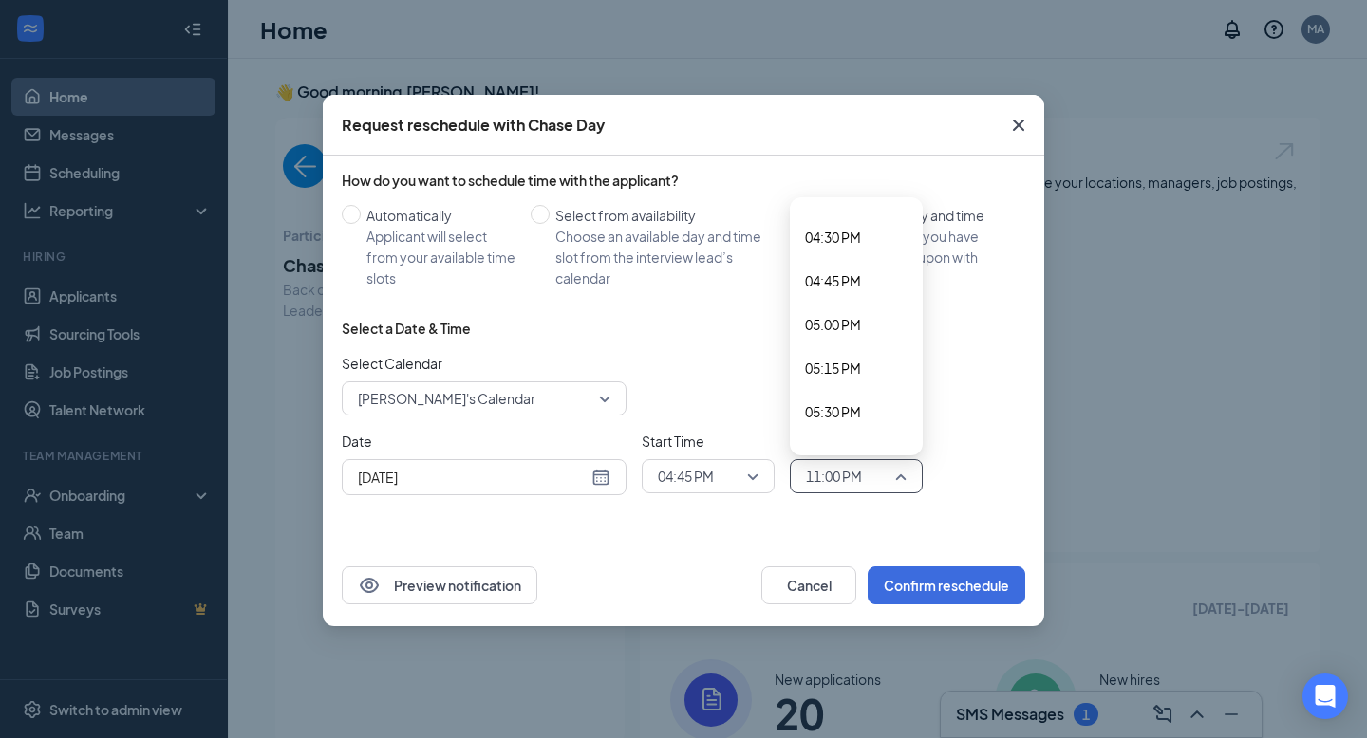
scroll to position [2856, 0]
click at [827, 329] on span "05:00 PM" at bounding box center [833, 339] width 56 height 21
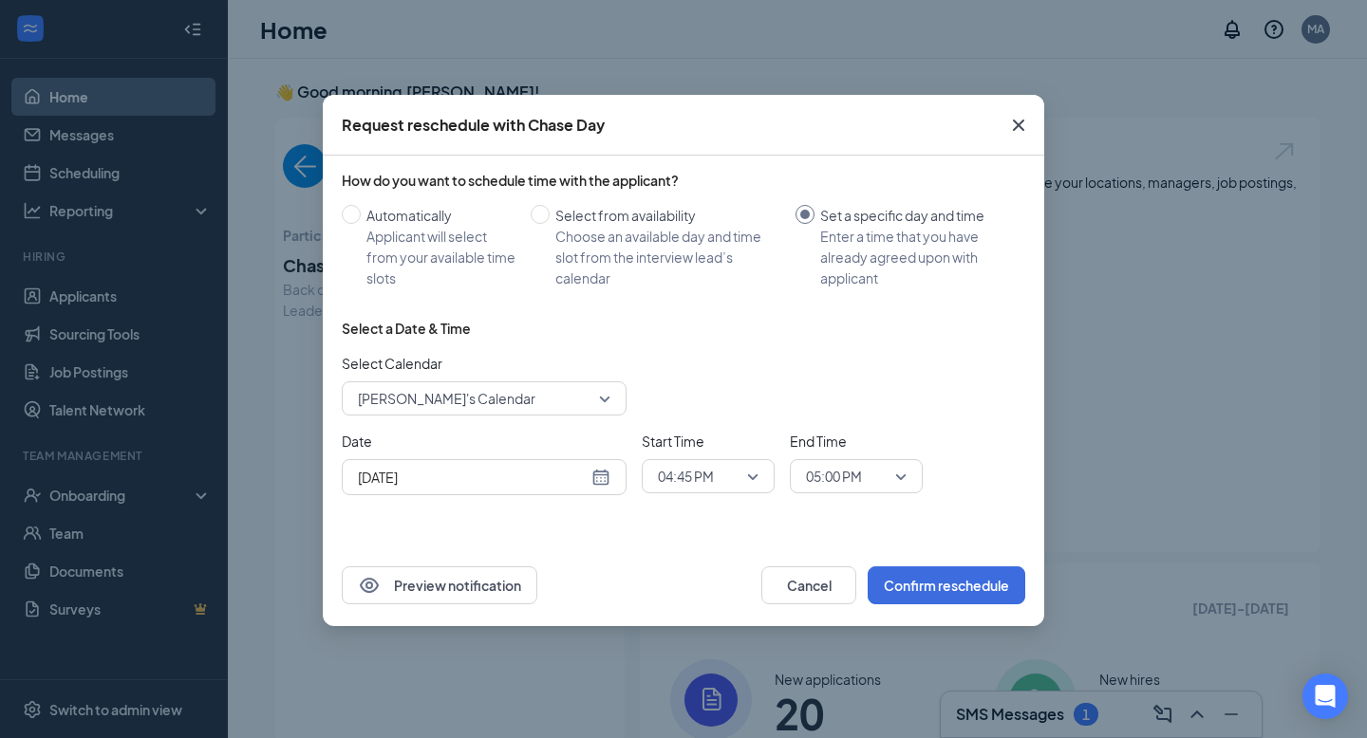
click at [706, 563] on div "Preview notification Cancel Confirm reschedule" at bounding box center [683, 586] width 721 height 82
click at [948, 584] on button "Confirm reschedule" at bounding box center [946, 586] width 158 height 38
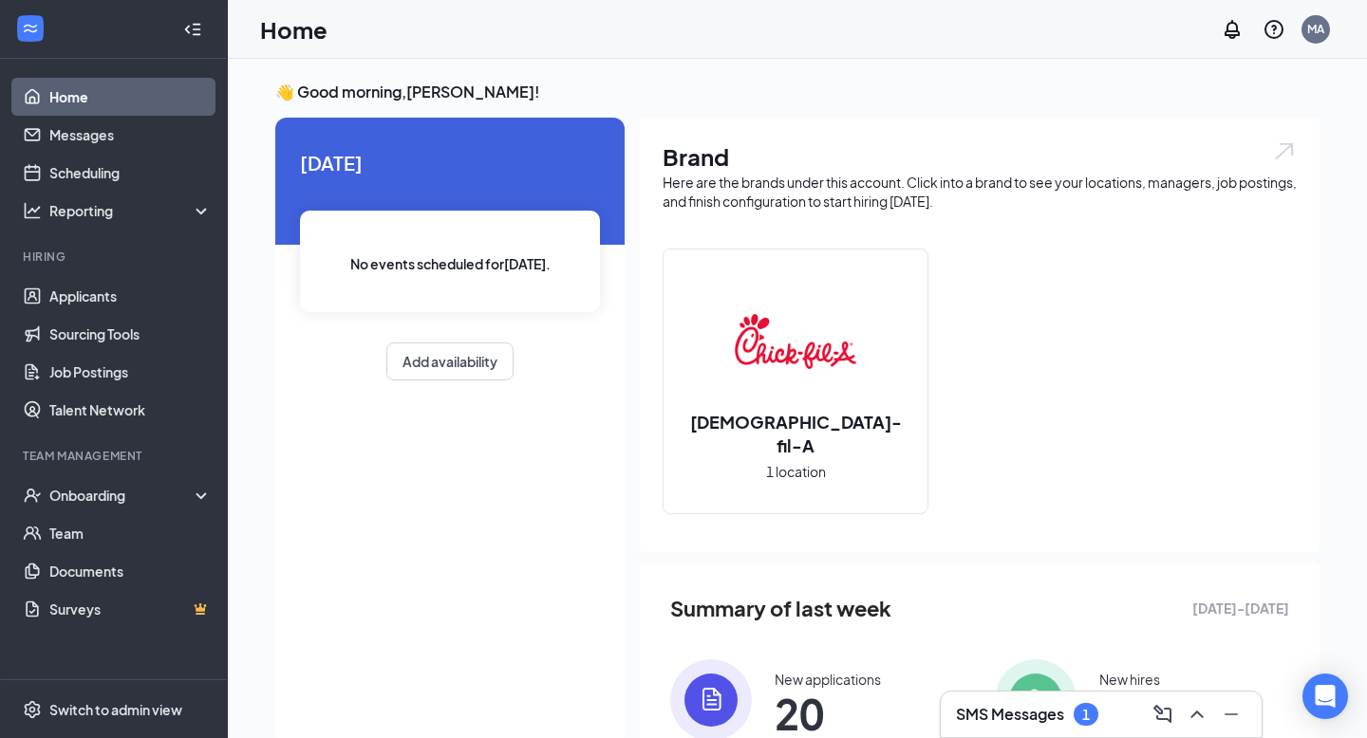
click at [1051, 708] on h3 "SMS Messages" at bounding box center [1010, 714] width 108 height 21
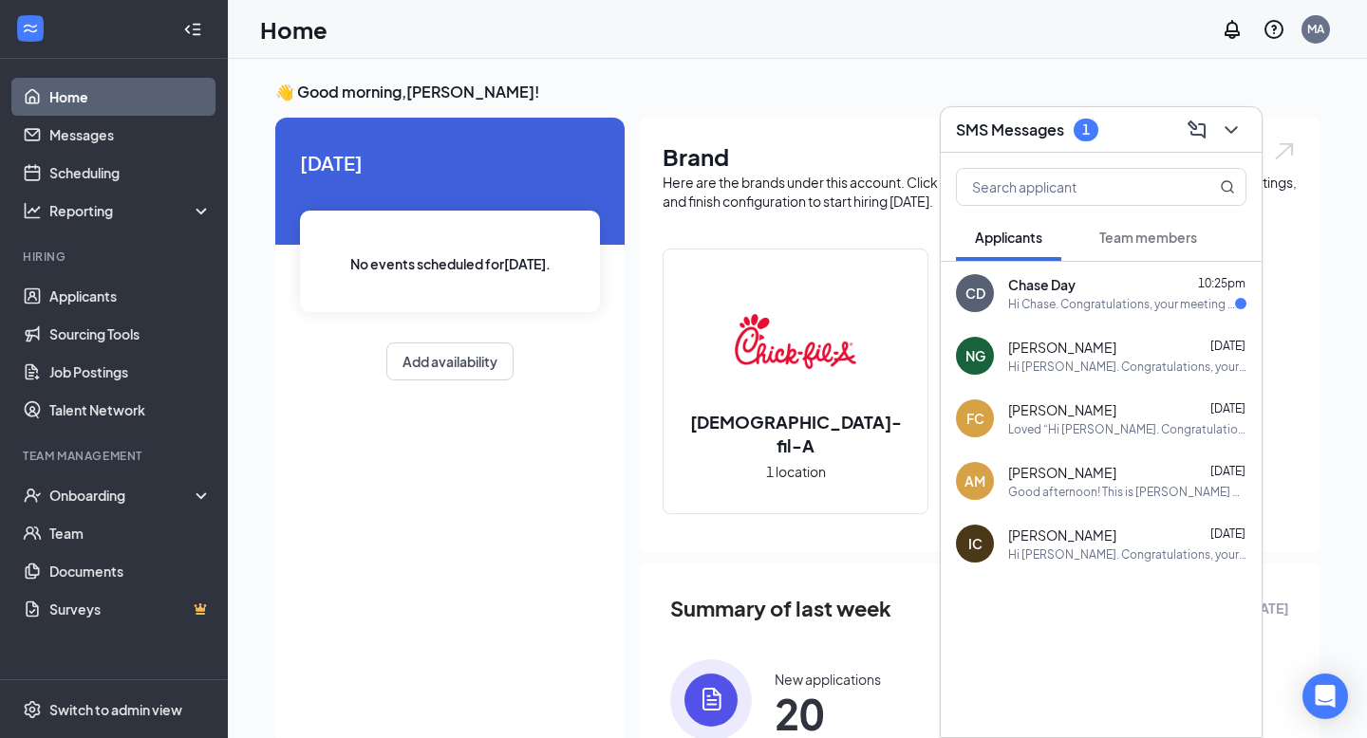
click at [1058, 303] on div "Hi Chase. Congratulations, your meeting with [DEMOGRAPHIC_DATA]-fil-A for Back …" at bounding box center [1121, 304] width 227 height 16
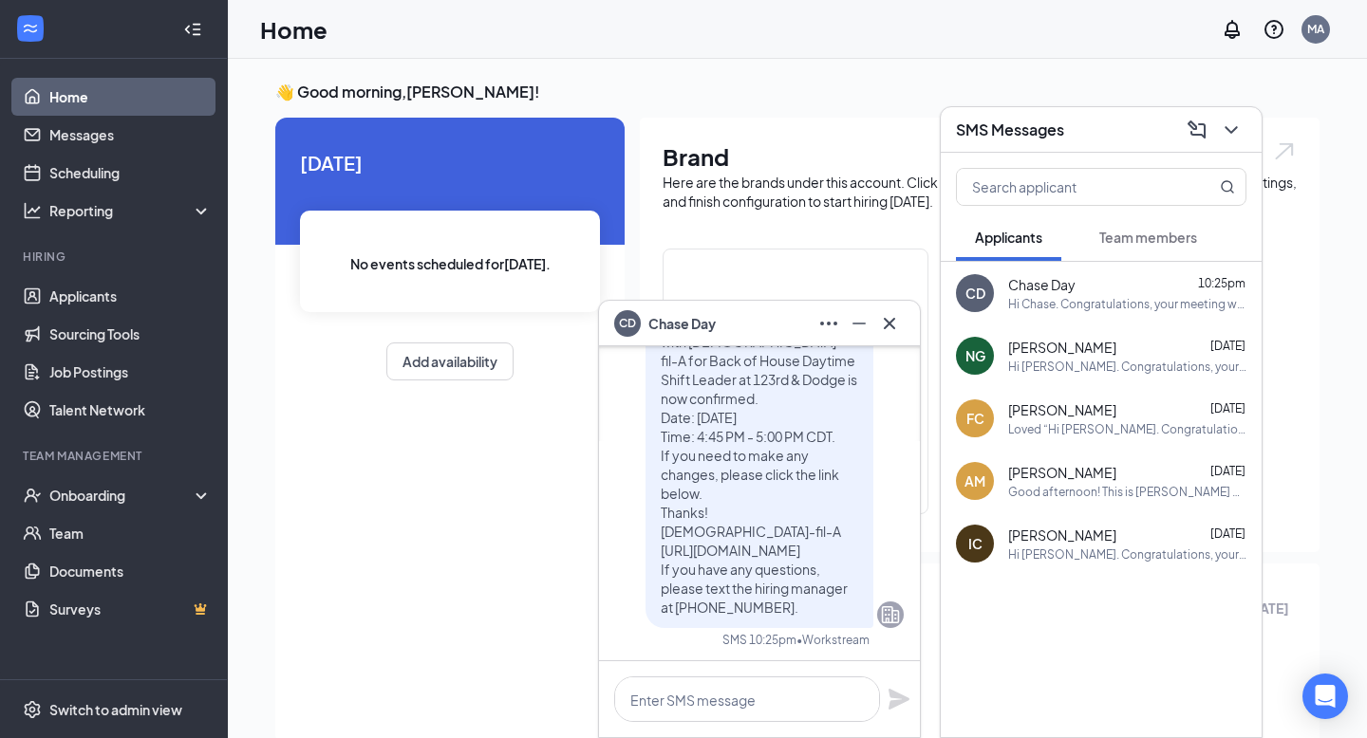
scroll to position [0, 0]
click at [779, 313] on div "CD Chase Day" at bounding box center [759, 323] width 290 height 30
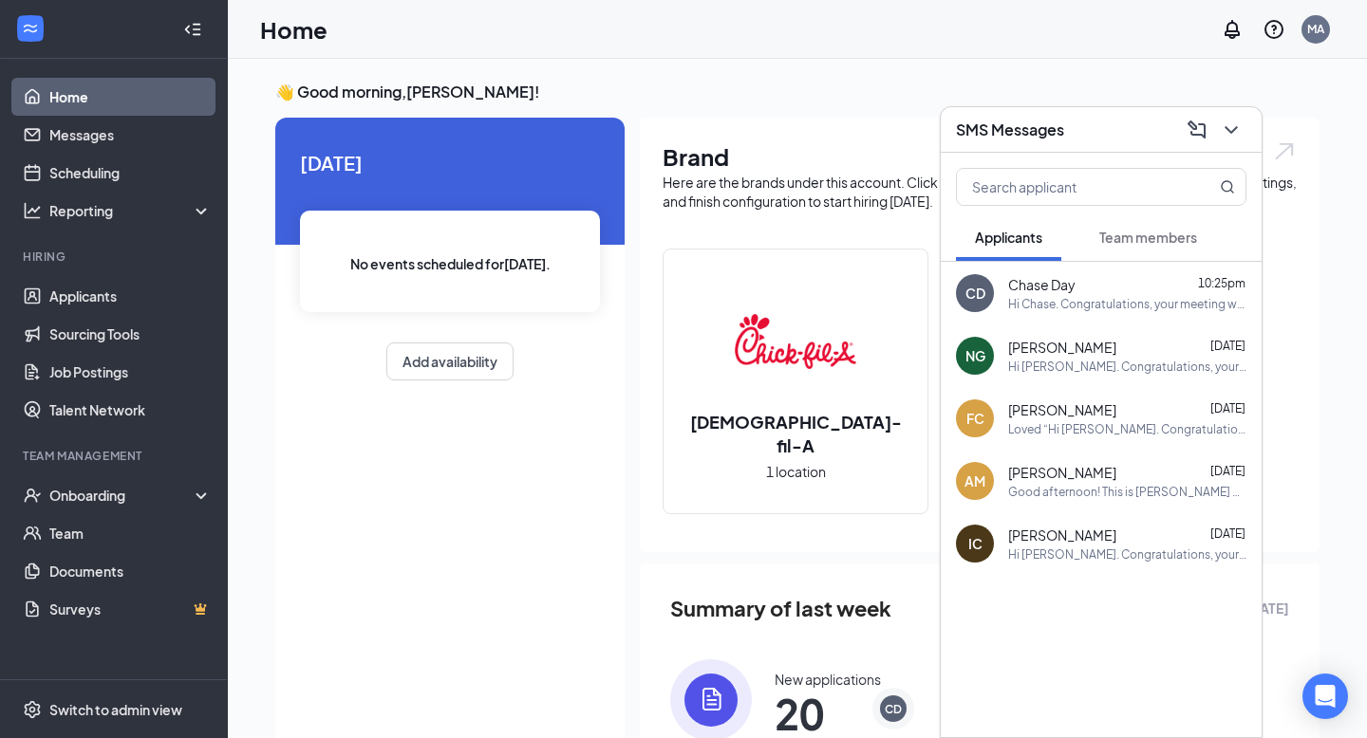
click at [1078, 130] on div "SMS Messages" at bounding box center [1101, 129] width 290 height 29
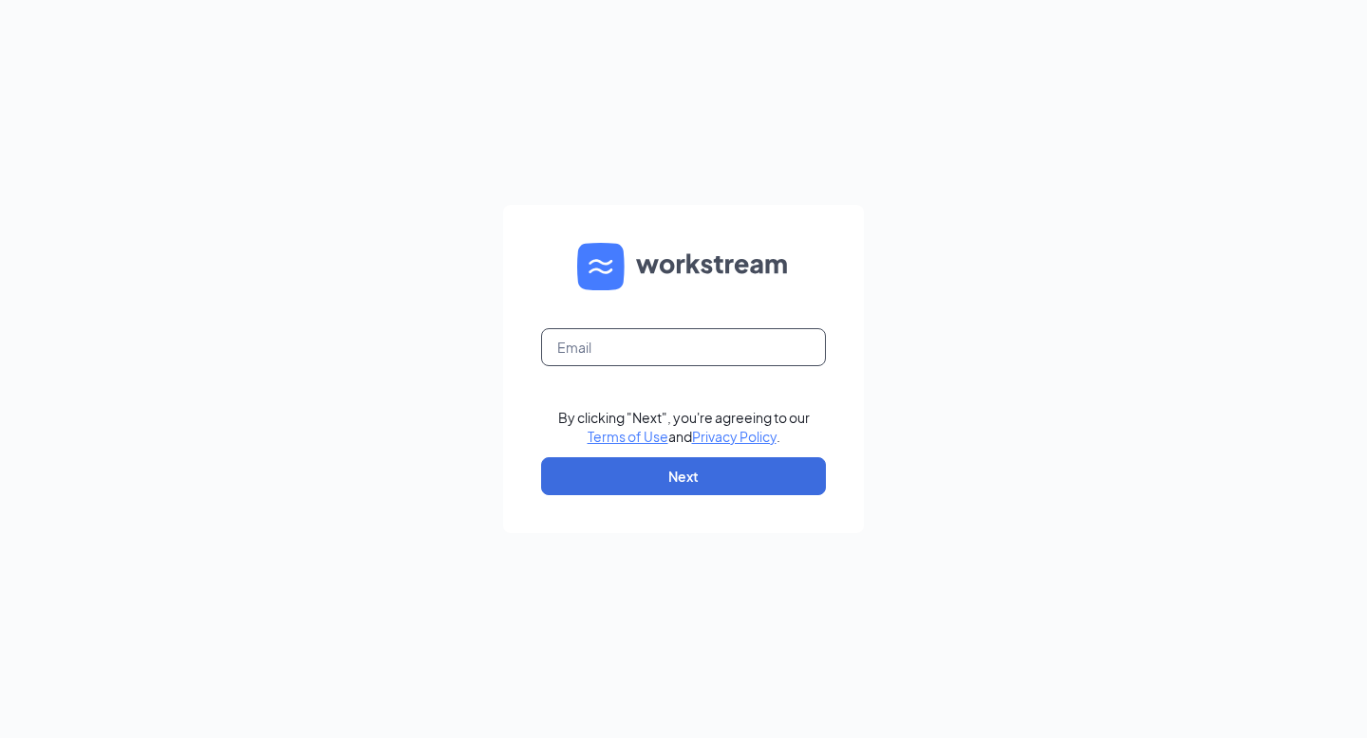
click at [598, 352] on input "text" at bounding box center [683, 347] width 285 height 38
type input "maddieandrysik1804@gmail.com"
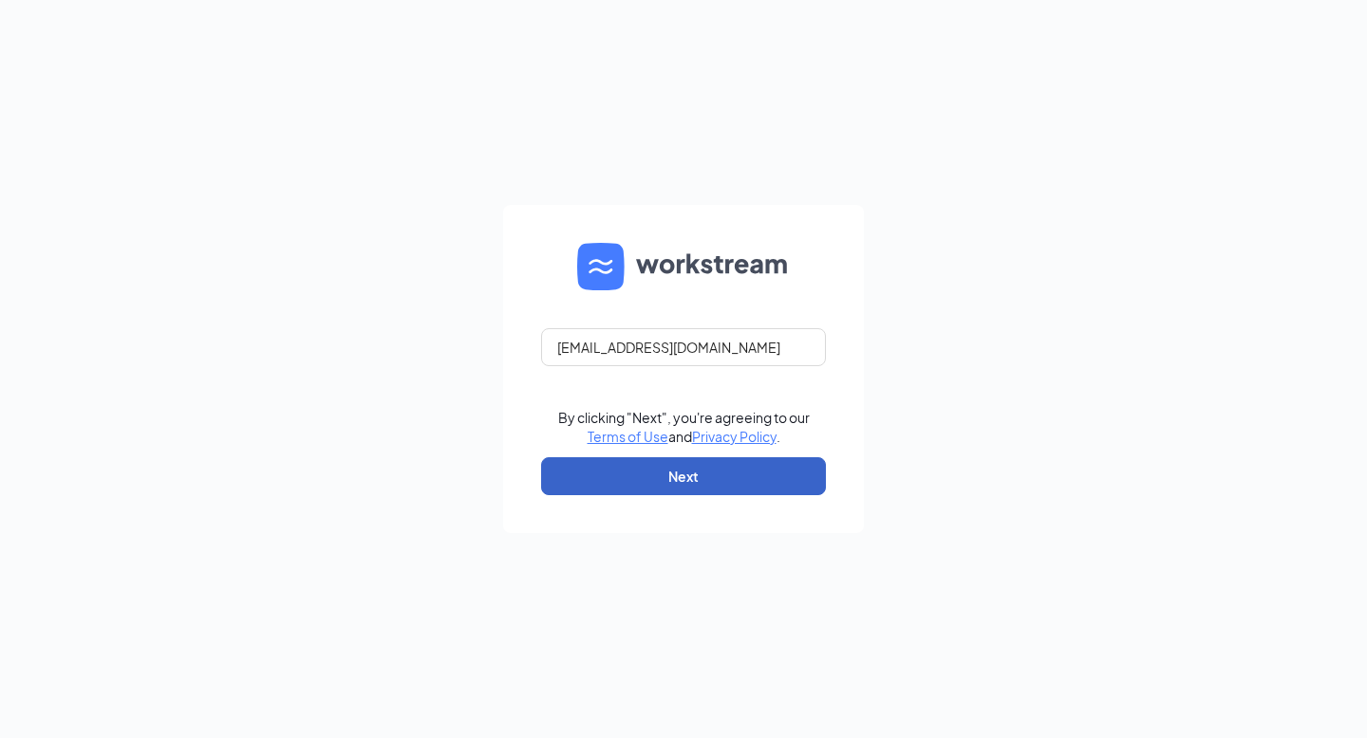
click at [711, 482] on button "Next" at bounding box center [683, 476] width 285 height 38
